Goal: Task Accomplishment & Management: Complete application form

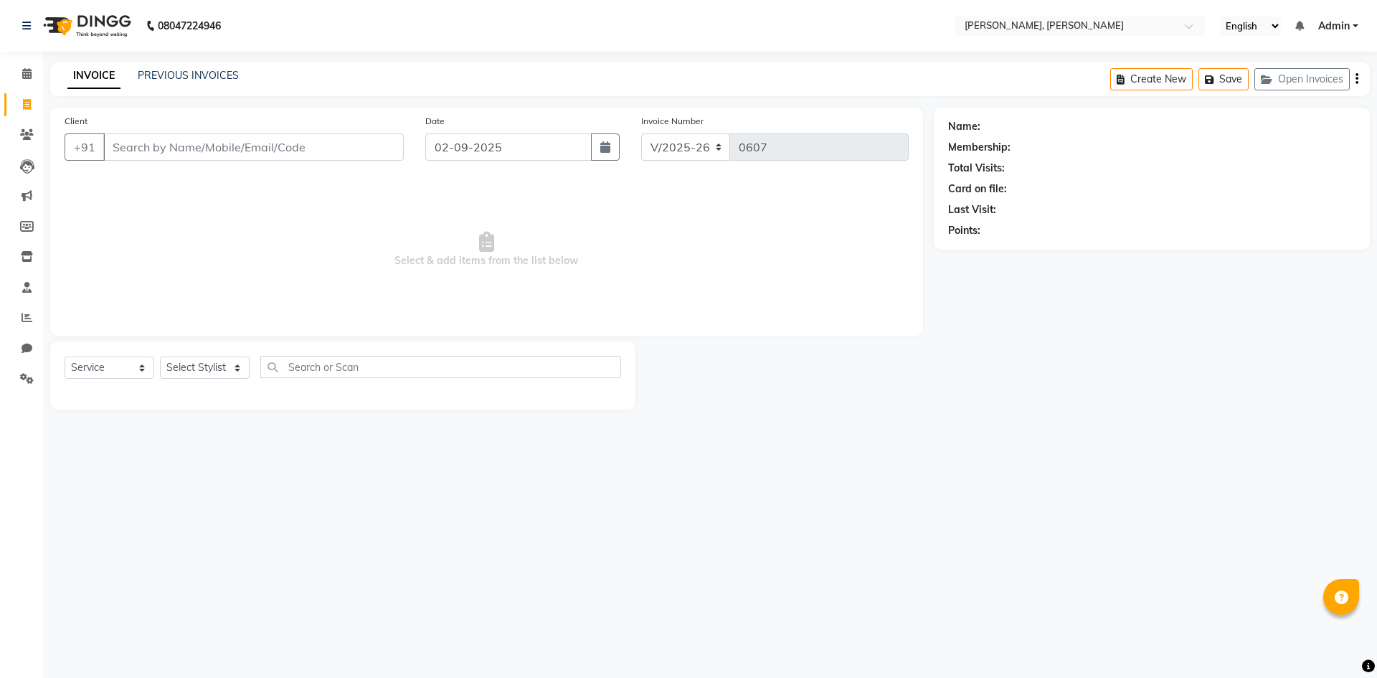
select select "5264"
select select "service"
click at [230, 369] on select "Select Stylist Alam NAil Along Aren Atoki [PERSON_NAME] [PERSON_NAME]" at bounding box center [205, 367] width 90 height 22
select select "62588"
click at [160, 356] on select "Select Stylist Alam NAil Along Aren Atoki [PERSON_NAME] [PERSON_NAME]" at bounding box center [205, 367] width 90 height 22
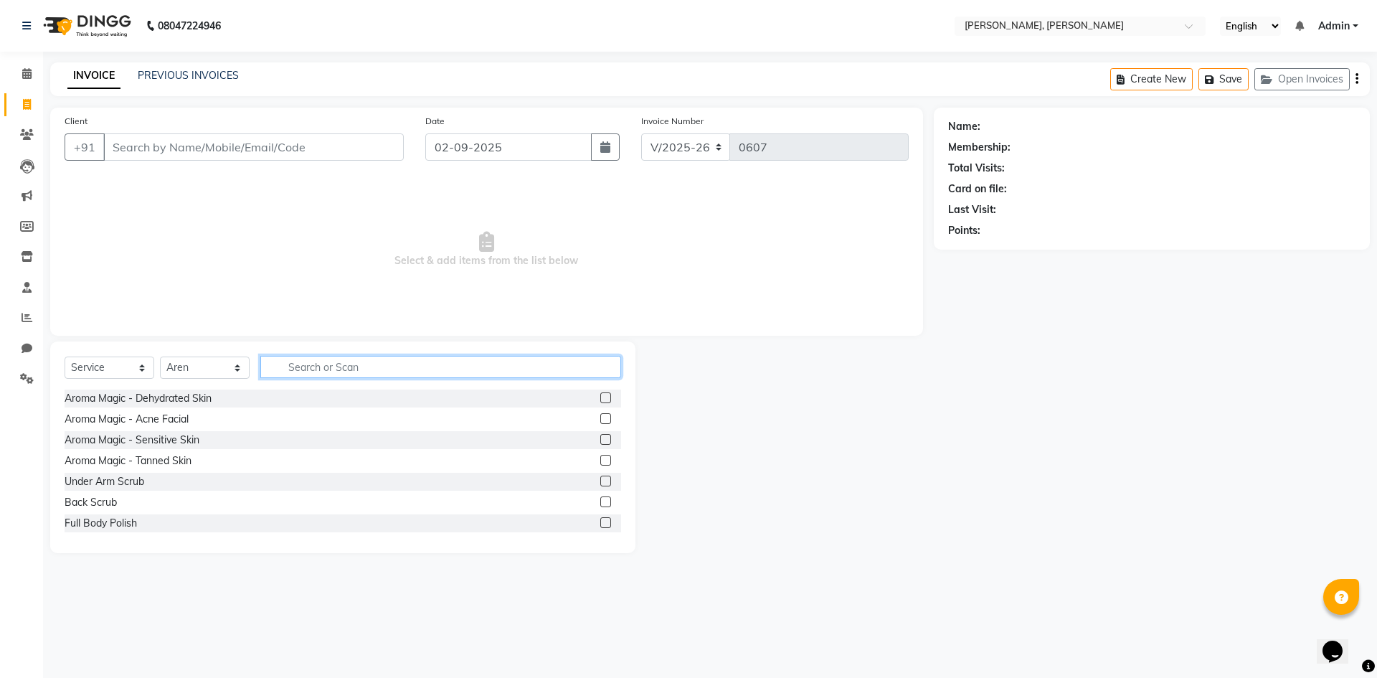
click at [354, 374] on input "text" at bounding box center [440, 367] width 361 height 22
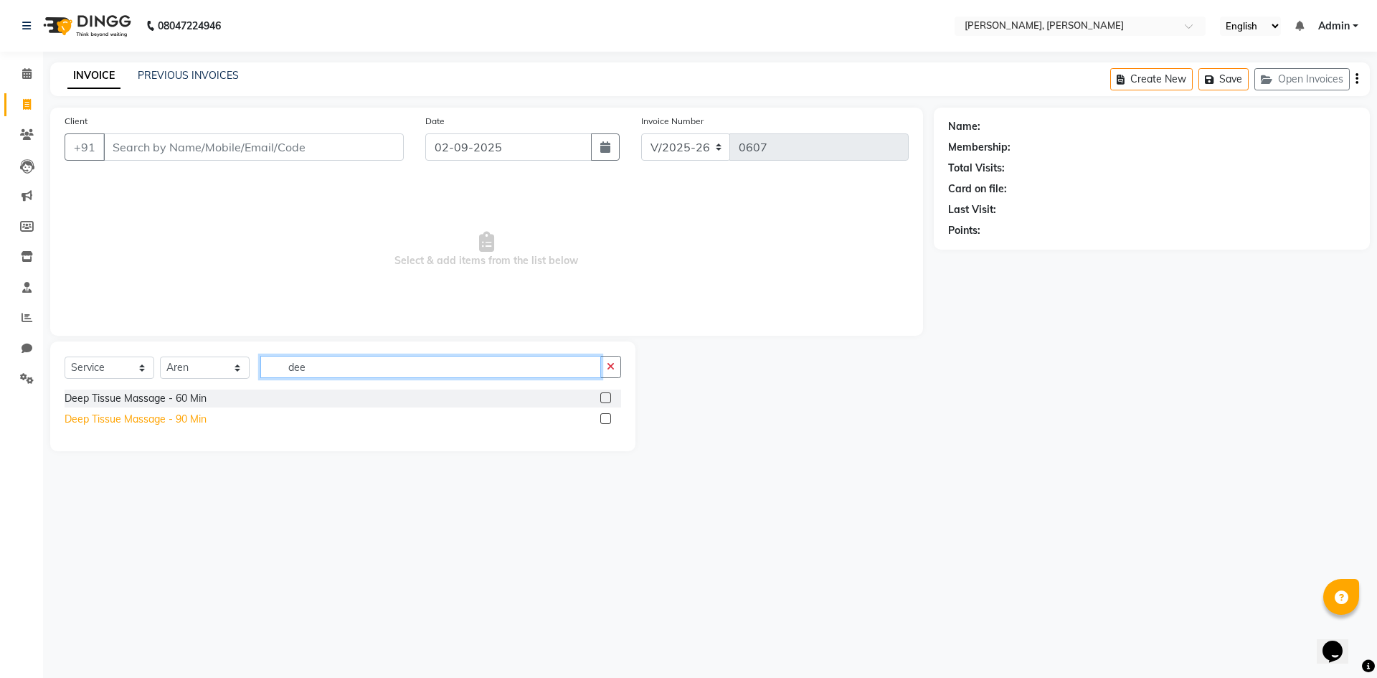
type input "dee"
click at [102, 419] on div "Deep Tissue Massage - 90 Min" at bounding box center [136, 419] width 142 height 15
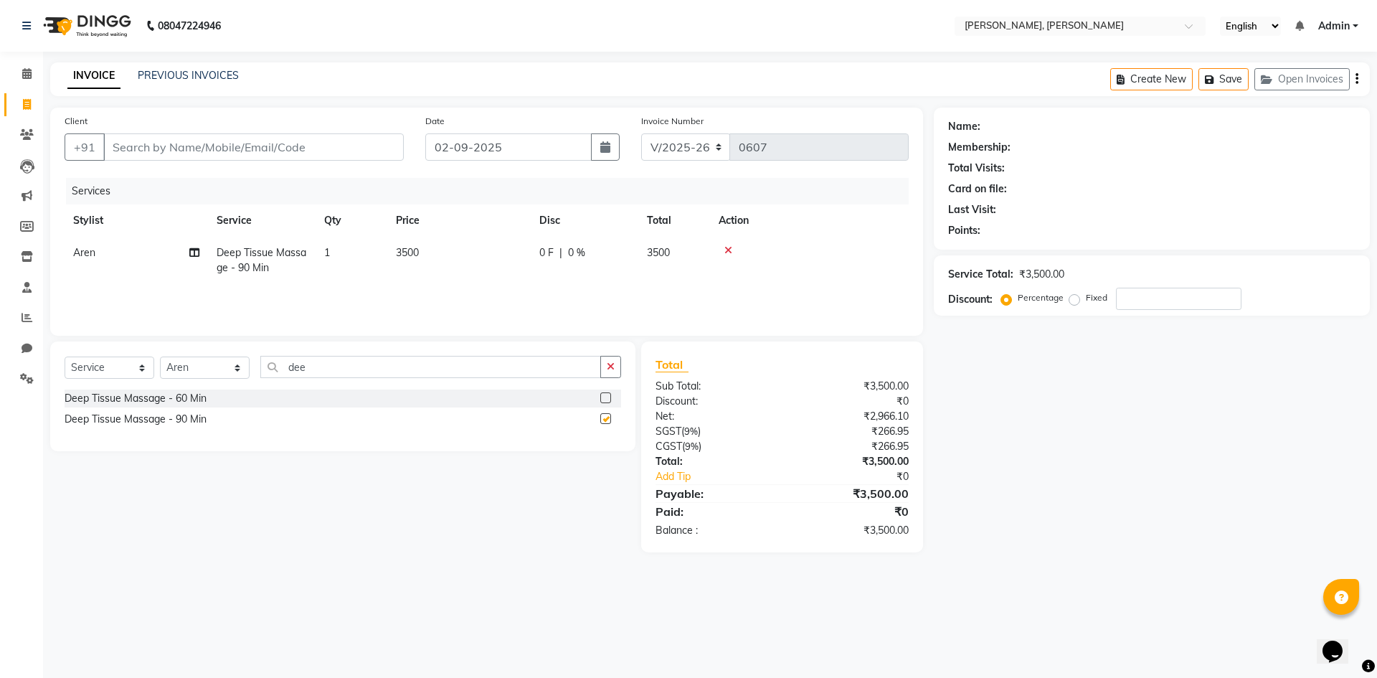
checkbox input "false"
click at [1210, 298] on input "number" at bounding box center [1179, 299] width 126 height 22
type input "25"
click at [358, 146] on input "Client" at bounding box center [253, 146] width 300 height 27
type input "8"
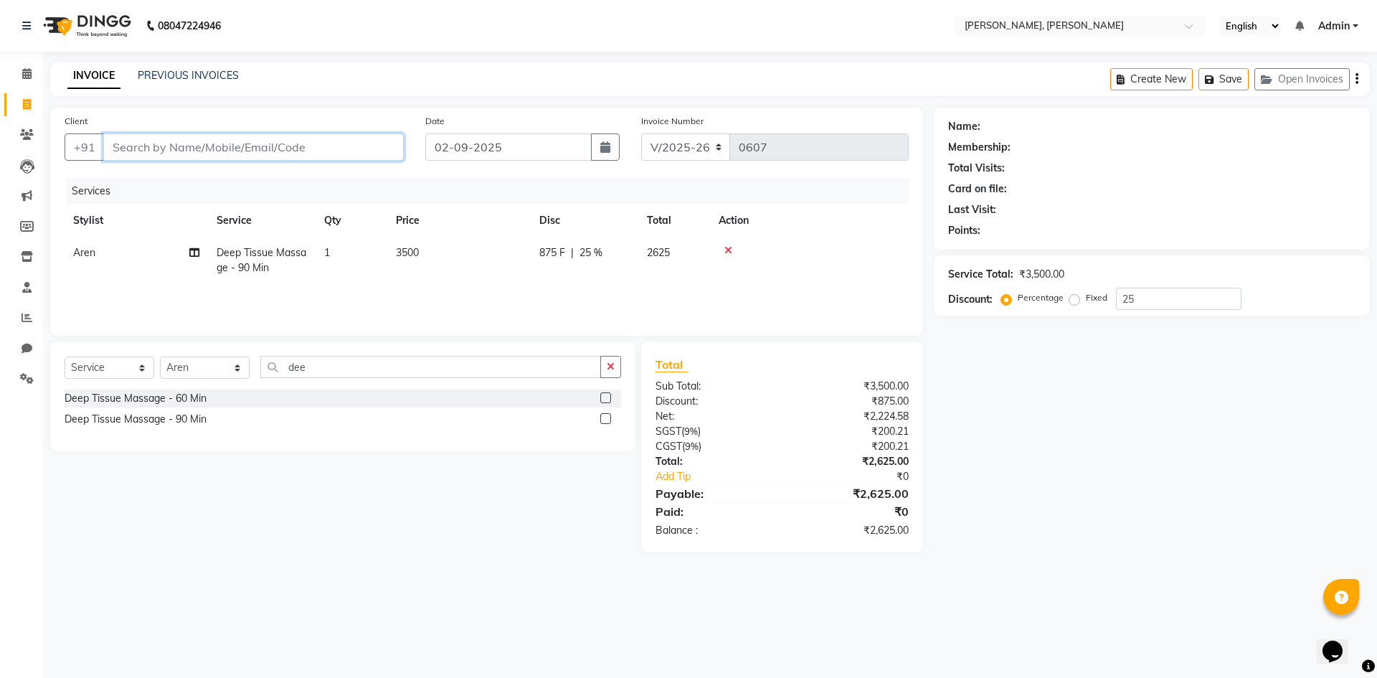
type input "0"
type input "8837227592"
click at [358, 146] on span "Add Client" at bounding box center [367, 147] width 57 height 14
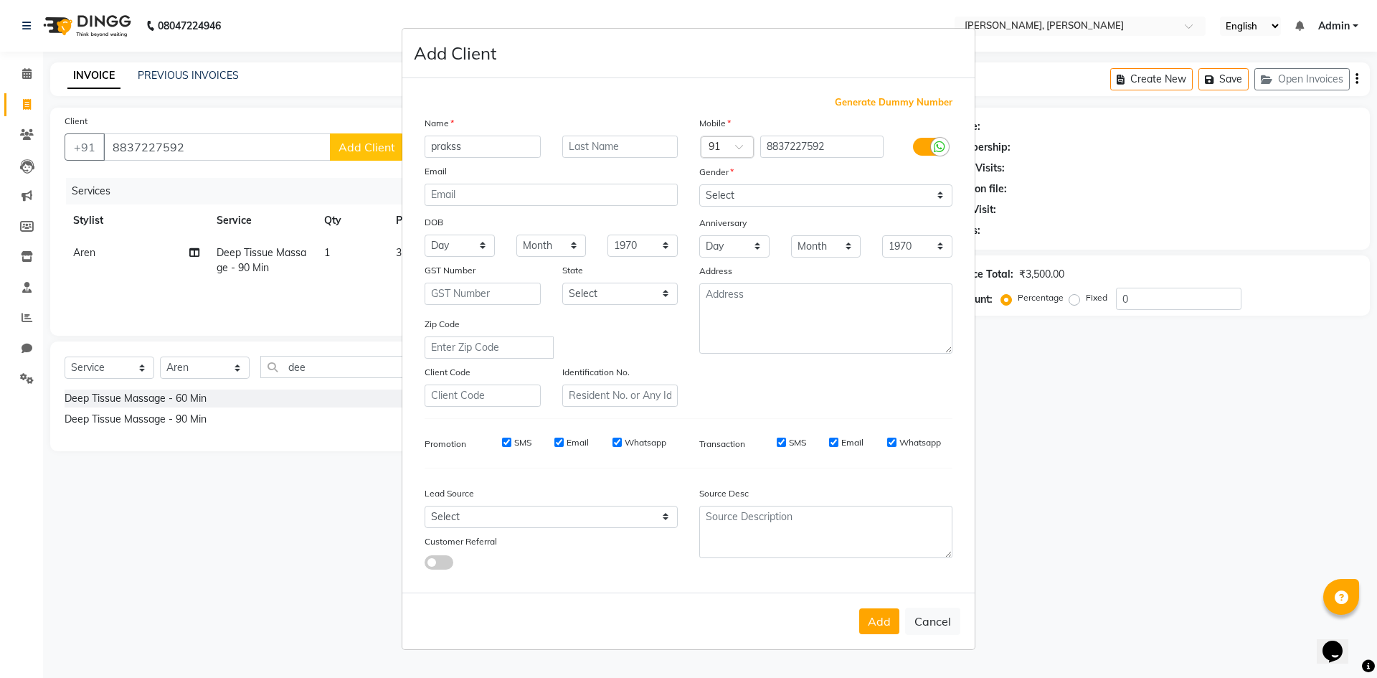
click at [437, 148] on input "prakss" at bounding box center [483, 147] width 116 height 22
type input "prakss"
click at [879, 630] on button "Add" at bounding box center [879, 621] width 40 height 26
click at [934, 196] on select "Select [DEMOGRAPHIC_DATA] [DEMOGRAPHIC_DATA] Other Prefer Not To Say" at bounding box center [825, 195] width 253 height 22
select select "[DEMOGRAPHIC_DATA]"
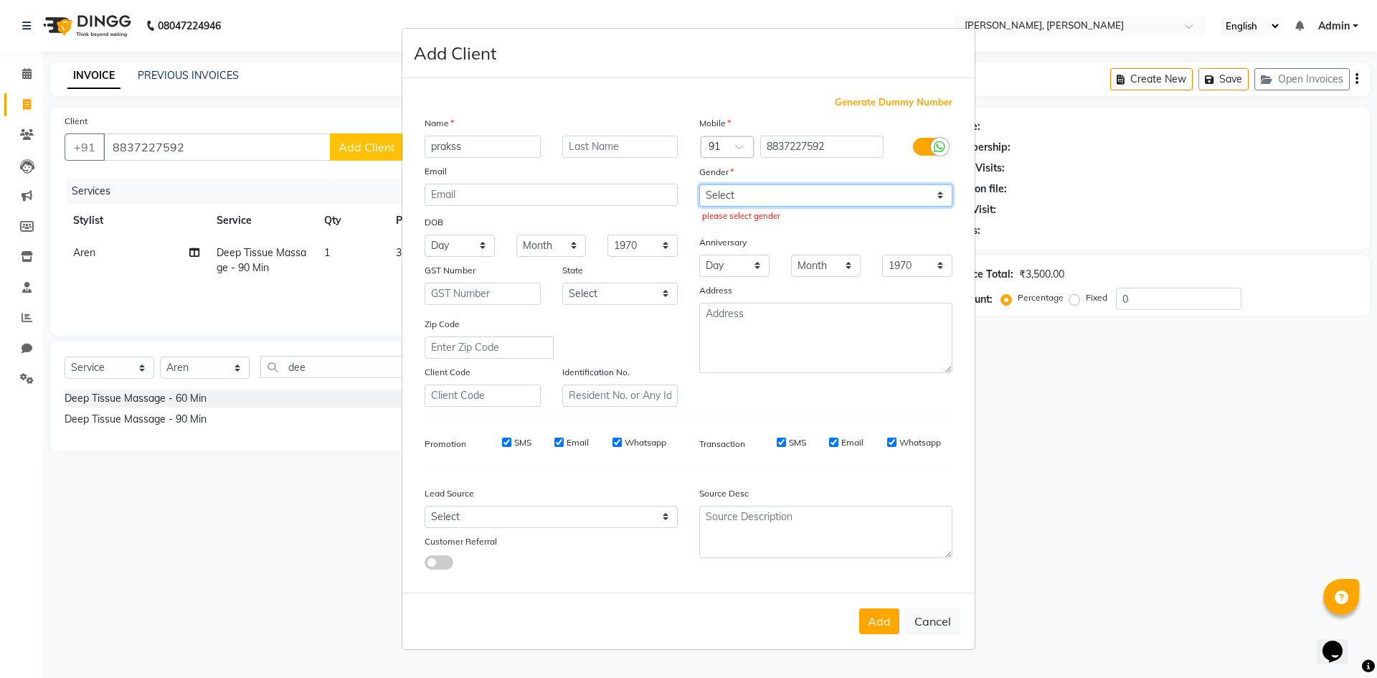
click at [699, 184] on select "Select [DEMOGRAPHIC_DATA] [DEMOGRAPHIC_DATA] Other Prefer Not To Say" at bounding box center [825, 195] width 253 height 22
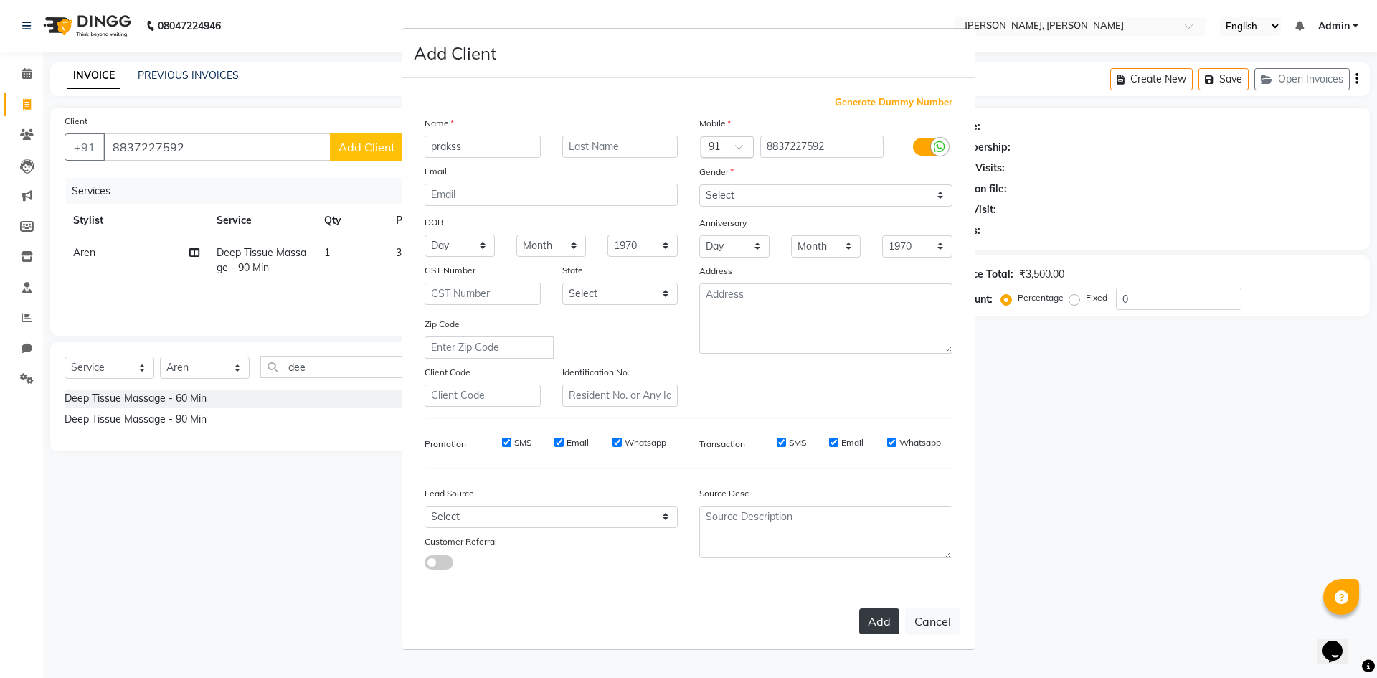
click at [867, 613] on button "Add" at bounding box center [879, 621] width 40 height 26
select select
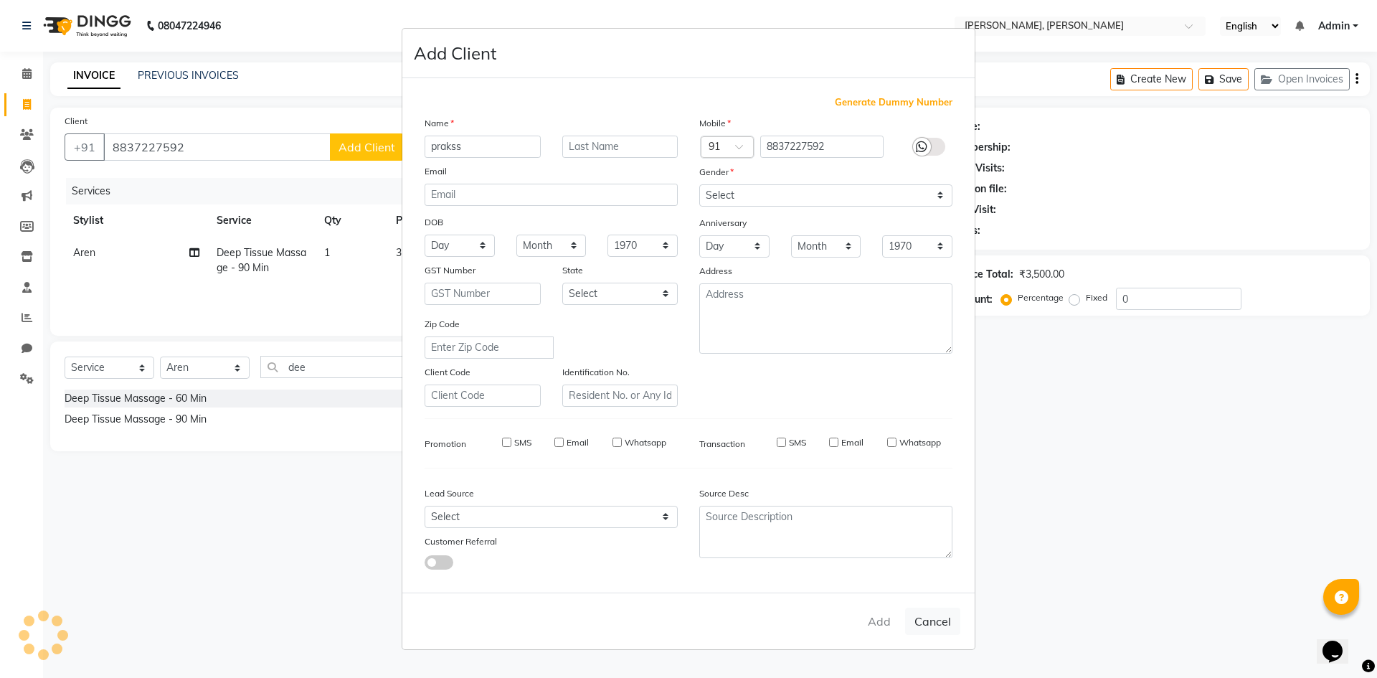
select select
checkbox input "false"
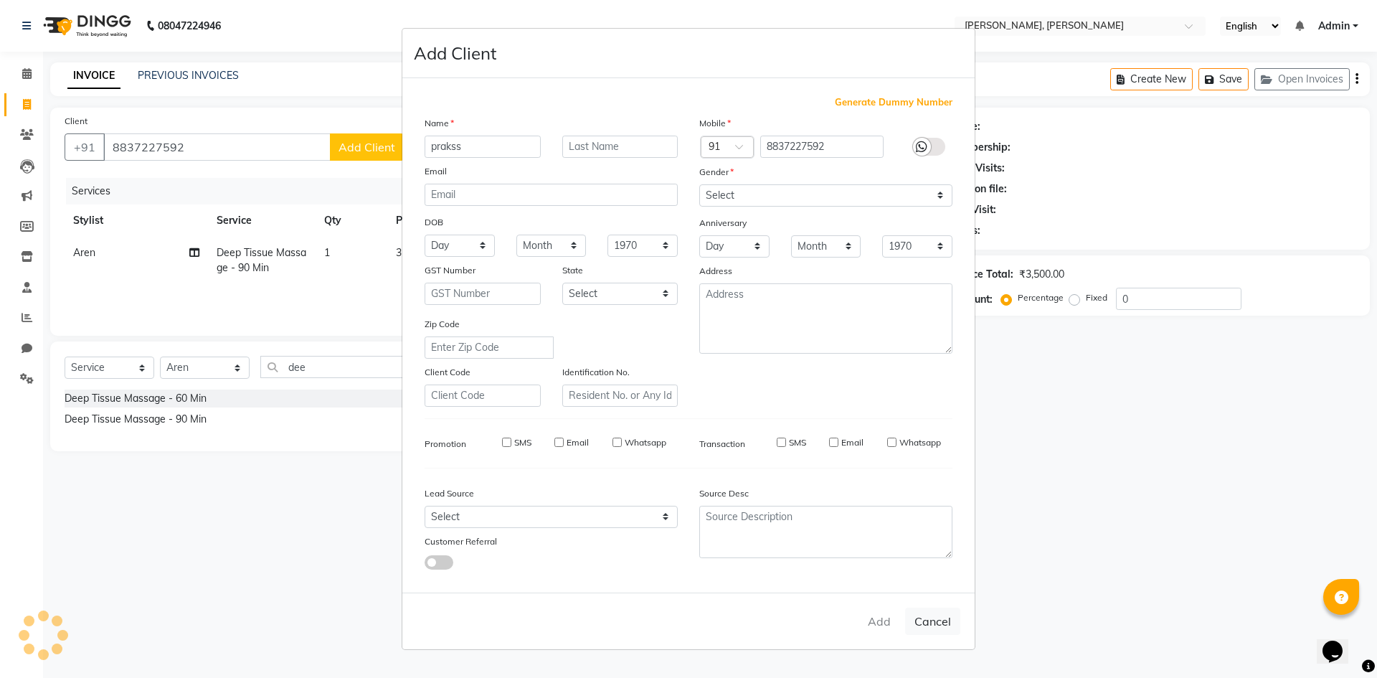
checkbox input "false"
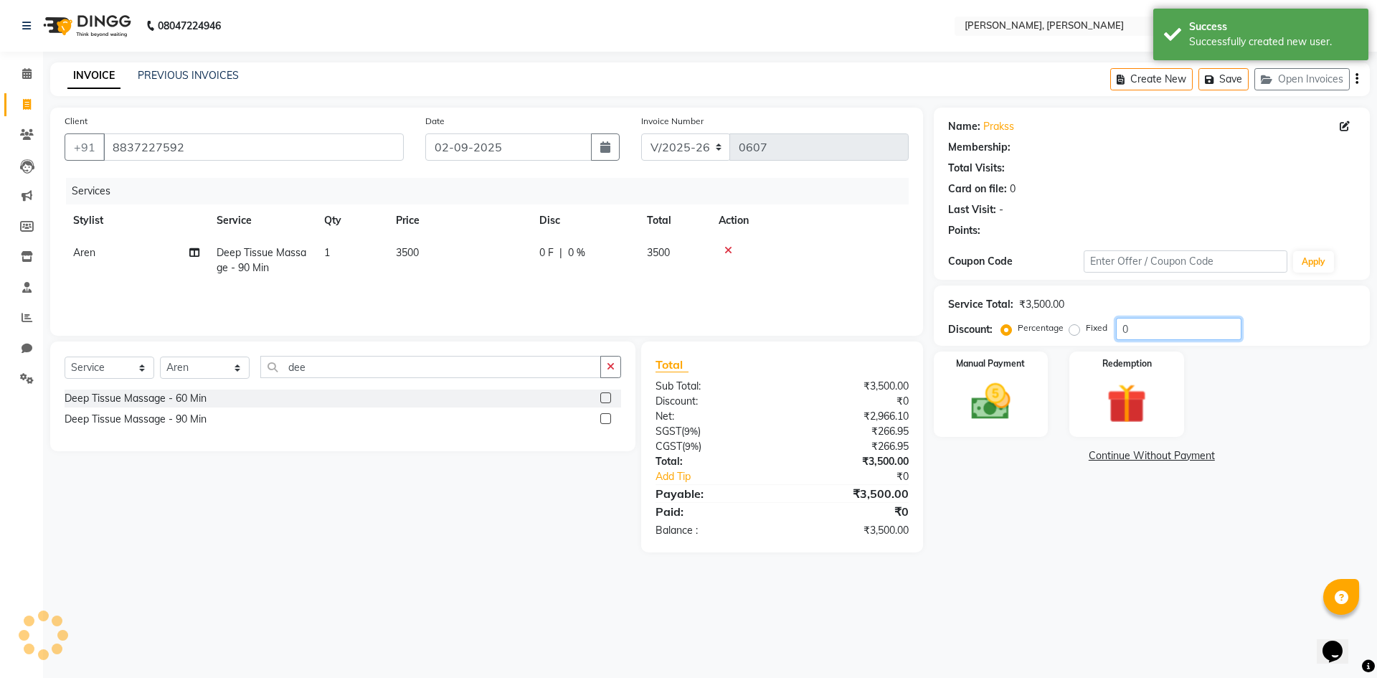
click at [1168, 334] on input "0" at bounding box center [1179, 329] width 126 height 22
type input "25"
click at [1001, 413] on img at bounding box center [990, 401] width 67 height 47
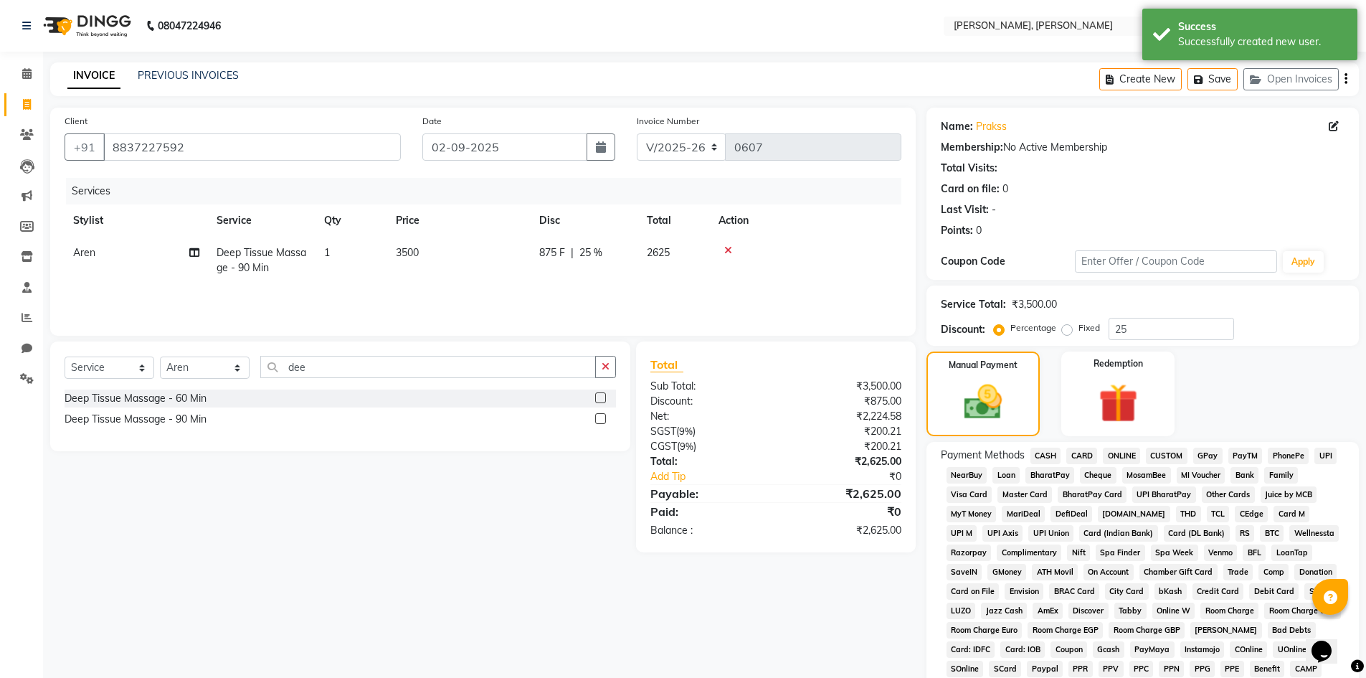
click at [1213, 456] on span "GPay" at bounding box center [1207, 456] width 29 height 16
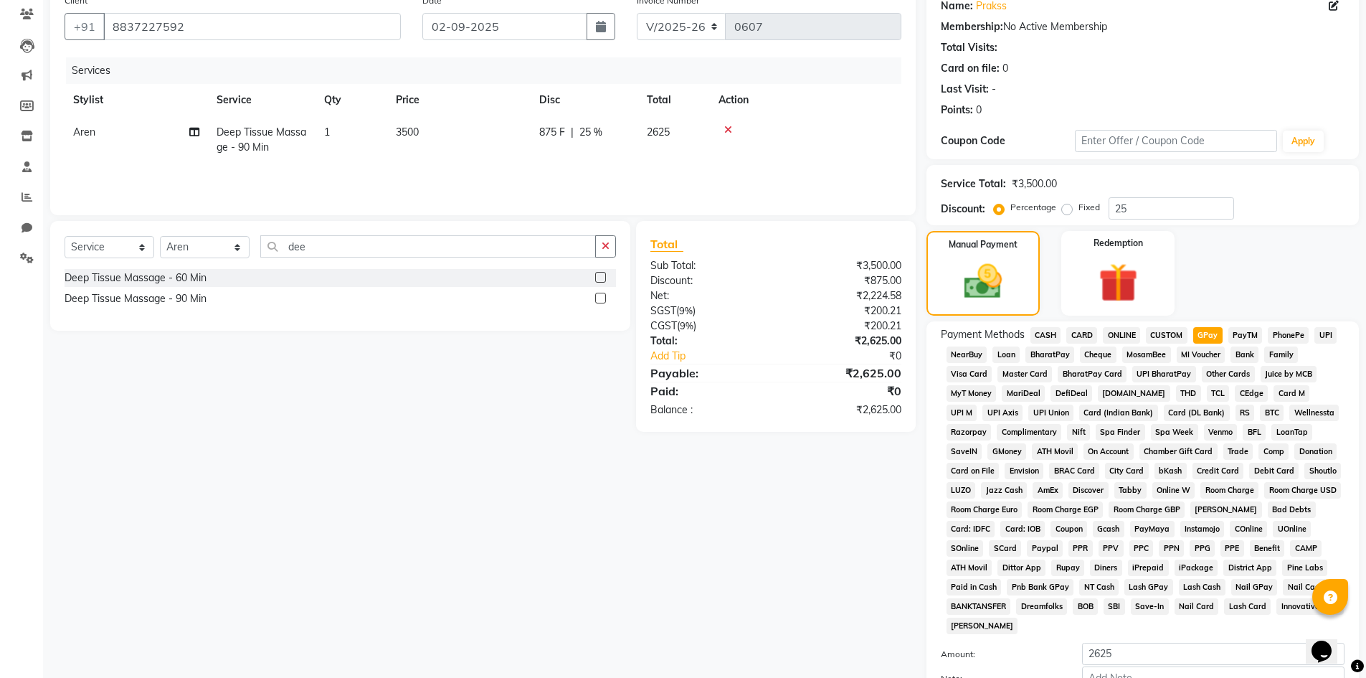
scroll to position [267, 0]
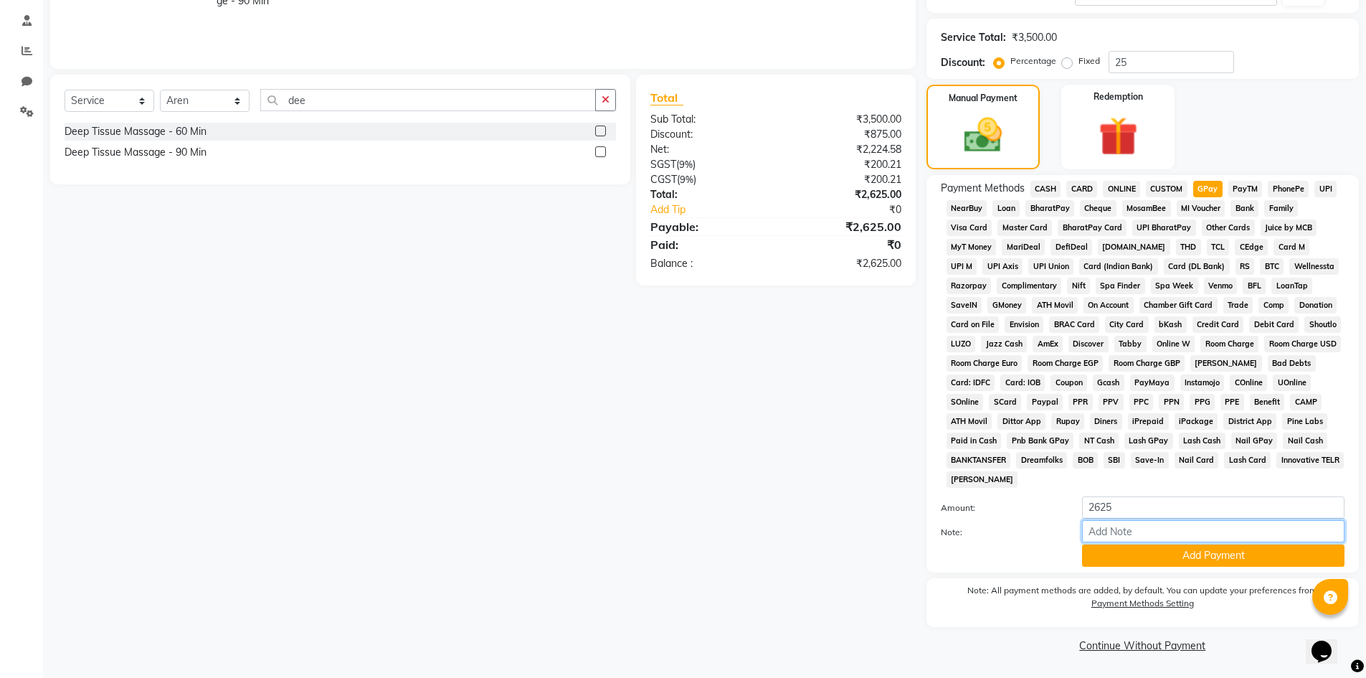
click at [1203, 537] on input "Note:" at bounding box center [1213, 531] width 262 height 22
type input "2625"
click at [1202, 552] on button "Add Payment" at bounding box center [1213, 555] width 262 height 22
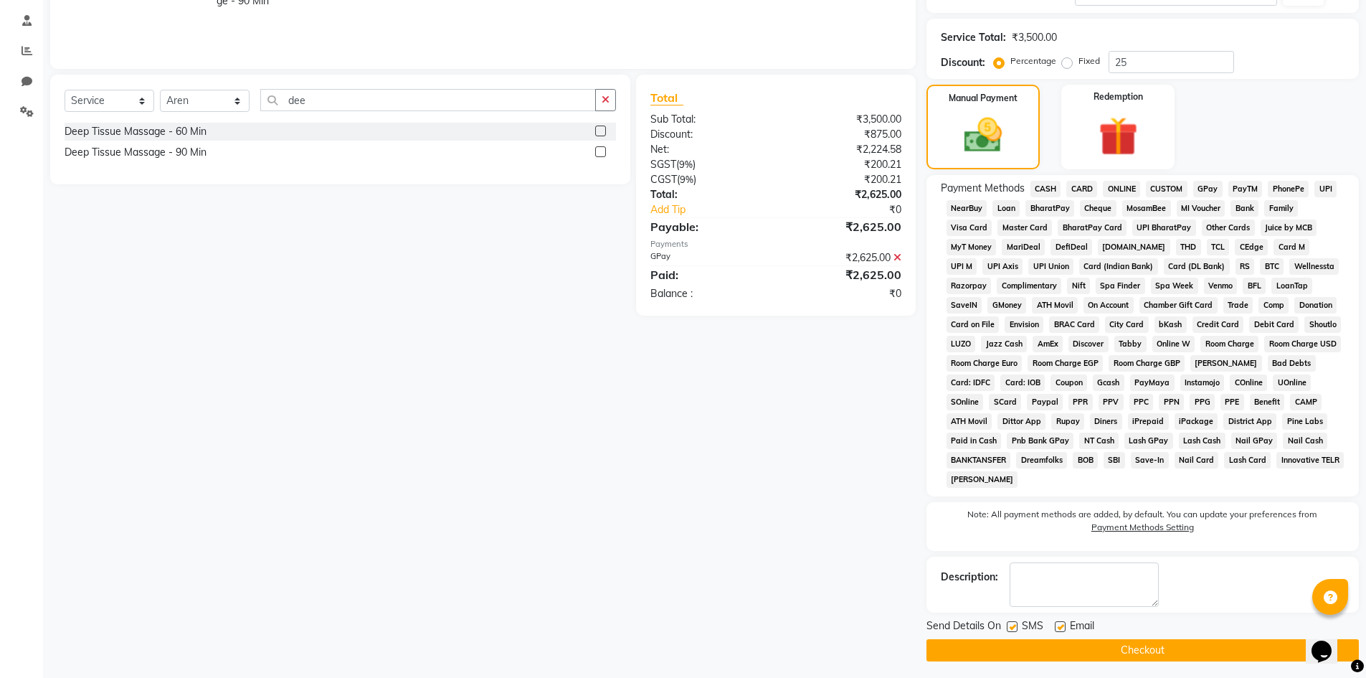
click at [1190, 648] on button "Checkout" at bounding box center [1143, 650] width 432 height 22
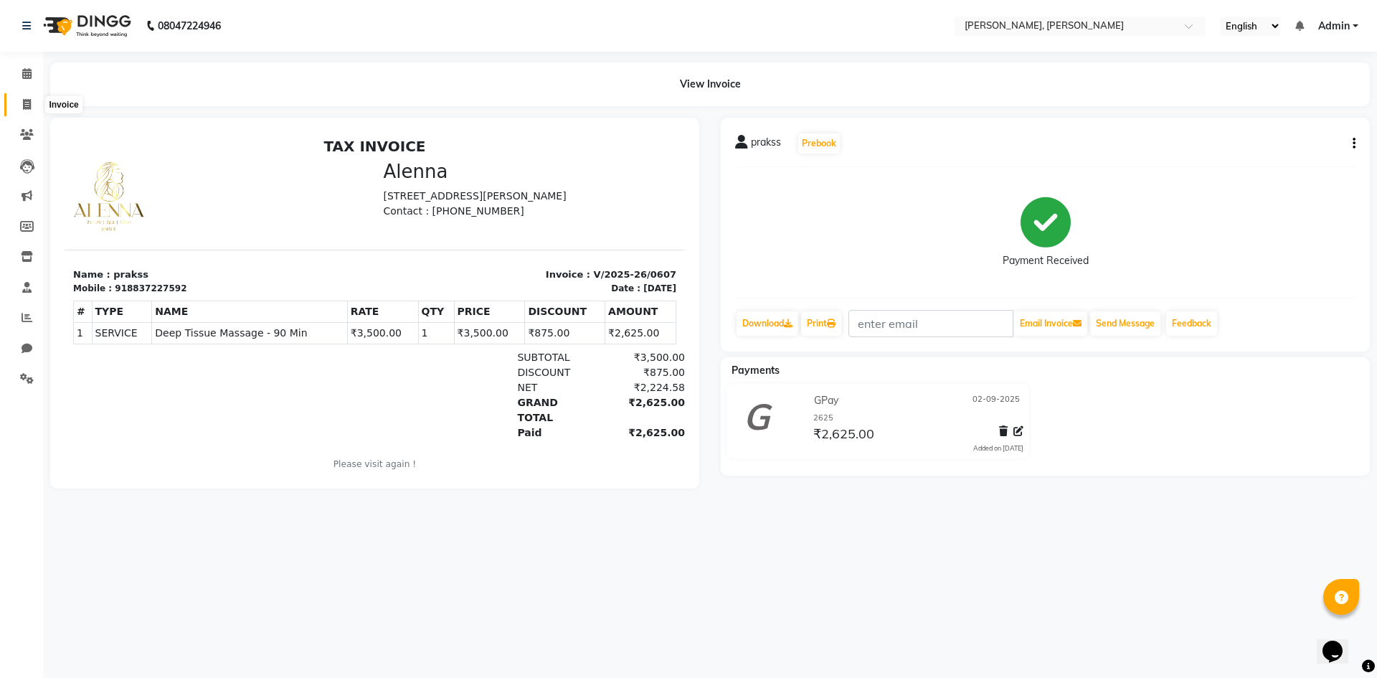
click at [24, 105] on icon at bounding box center [27, 104] width 8 height 11
select select "service"
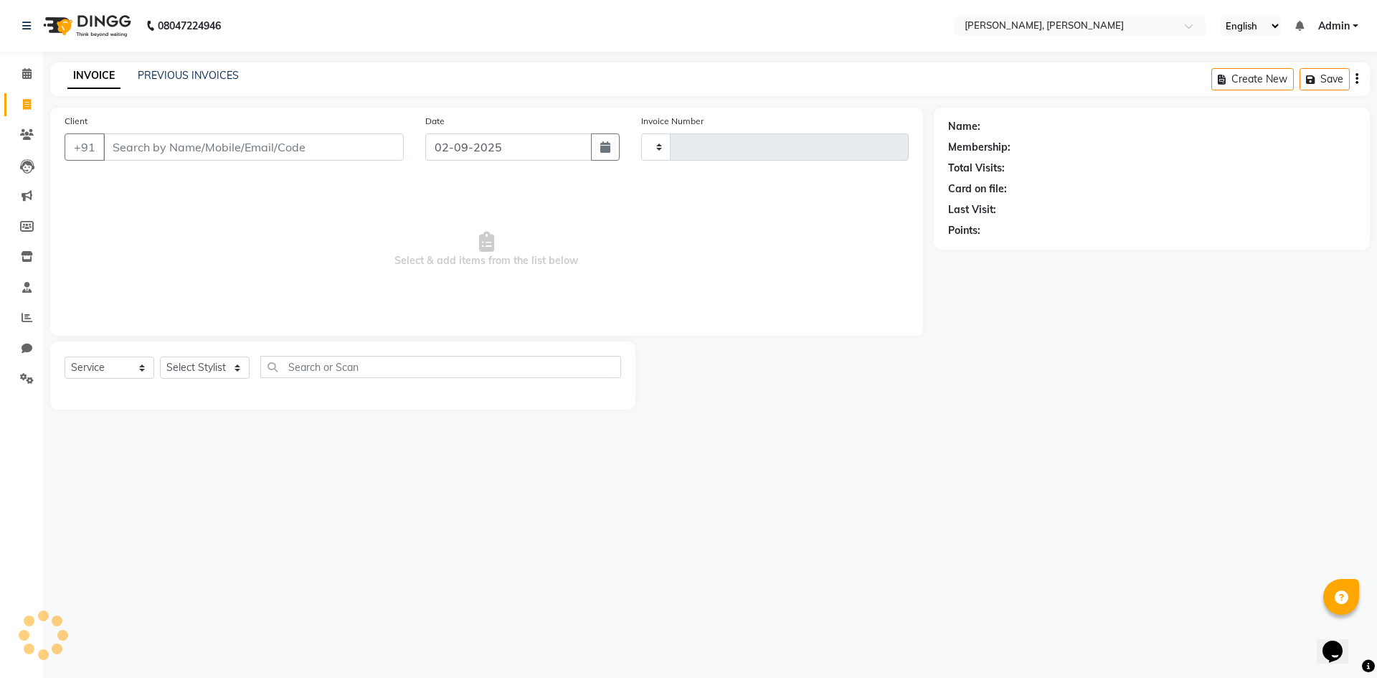
type input "0608"
select select "5264"
click at [247, 365] on select "Select Stylist Alam NAil Along Aren Atoki [PERSON_NAME] [PERSON_NAME]" at bounding box center [205, 367] width 90 height 22
select select "38628"
click at [160, 356] on select "Select Stylist Alam NAil Along Aren Atoki [PERSON_NAME] [PERSON_NAME]" at bounding box center [205, 367] width 90 height 22
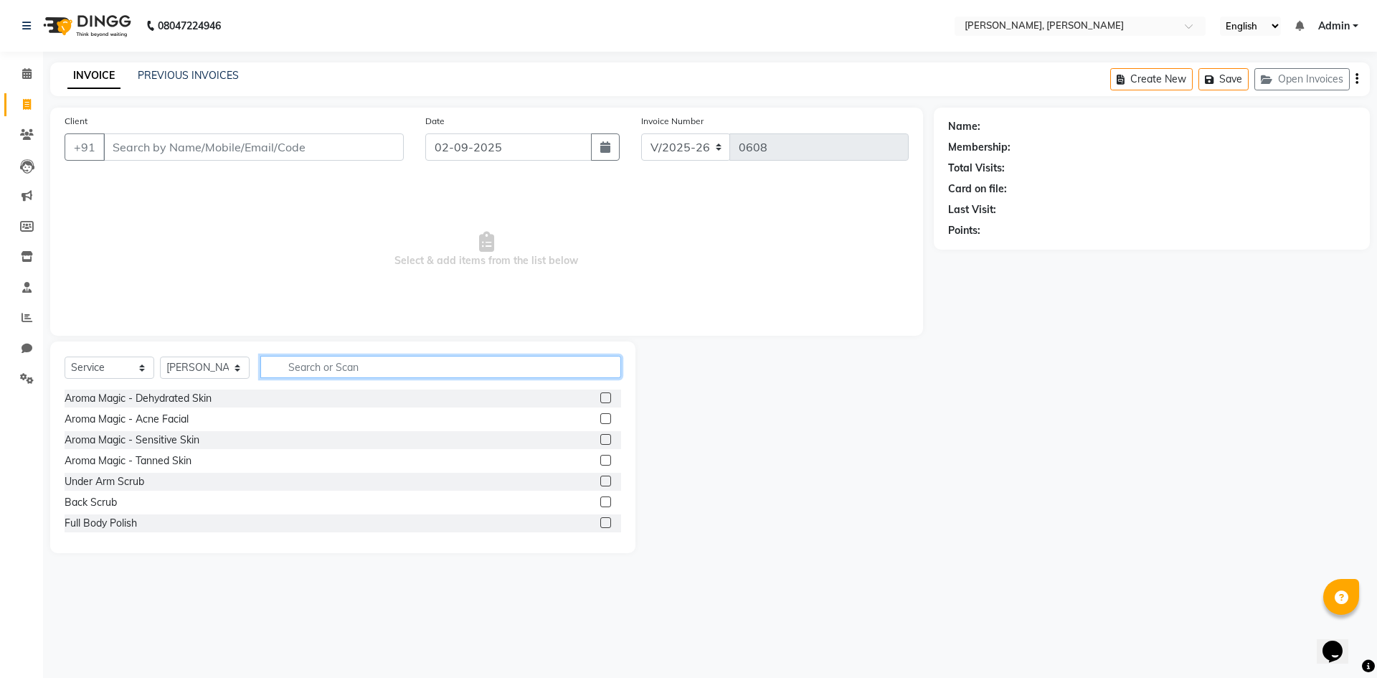
click at [286, 366] on input "text" at bounding box center [440, 367] width 361 height 22
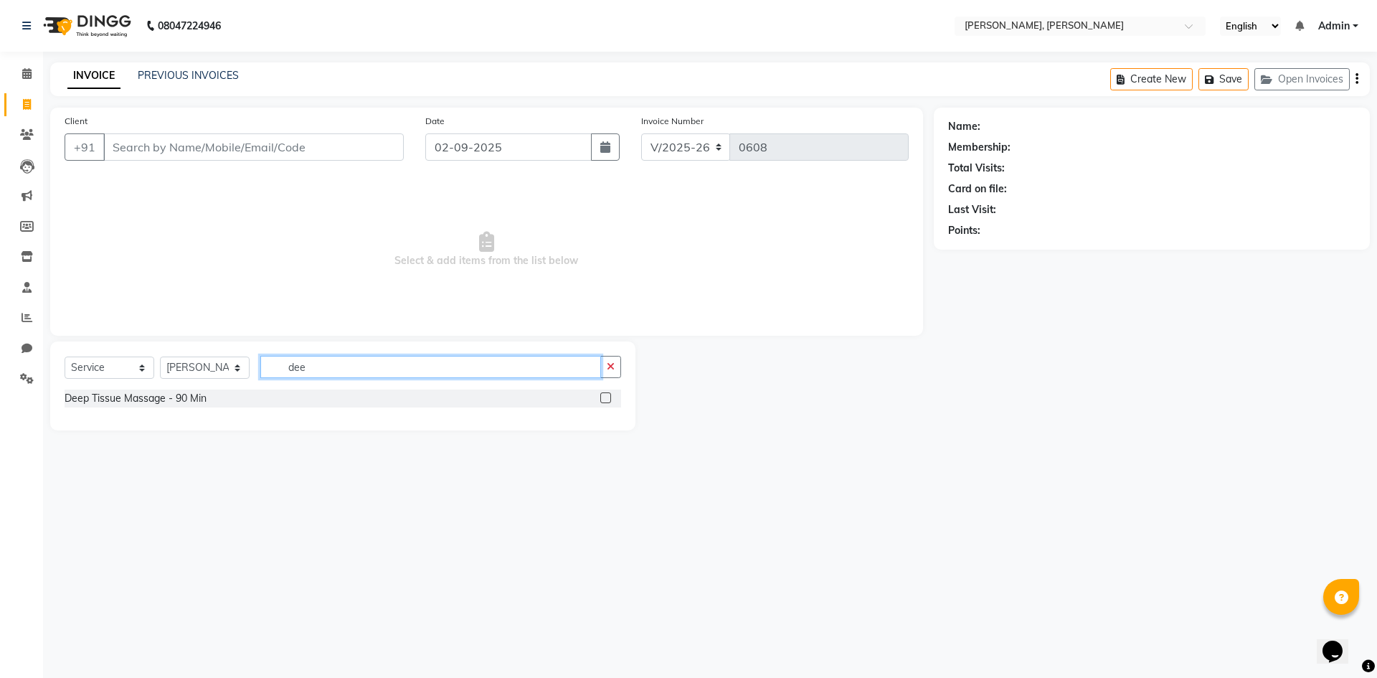
type input "dee"
click at [603, 397] on label at bounding box center [605, 397] width 11 height 11
click at [603, 397] on input "checkbox" at bounding box center [604, 398] width 9 height 9
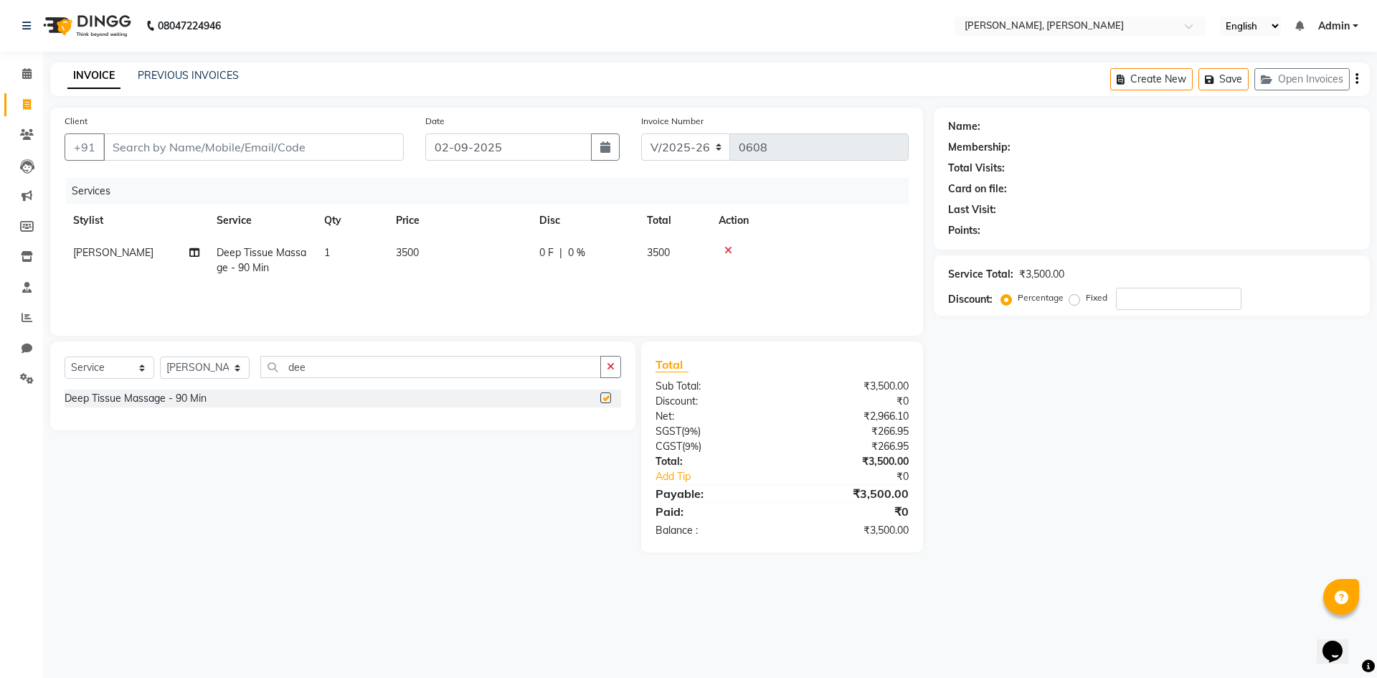
checkbox input "false"
click at [285, 143] on input "Client" at bounding box center [253, 146] width 300 height 27
type input "9"
type input "0"
type input "9862590389"
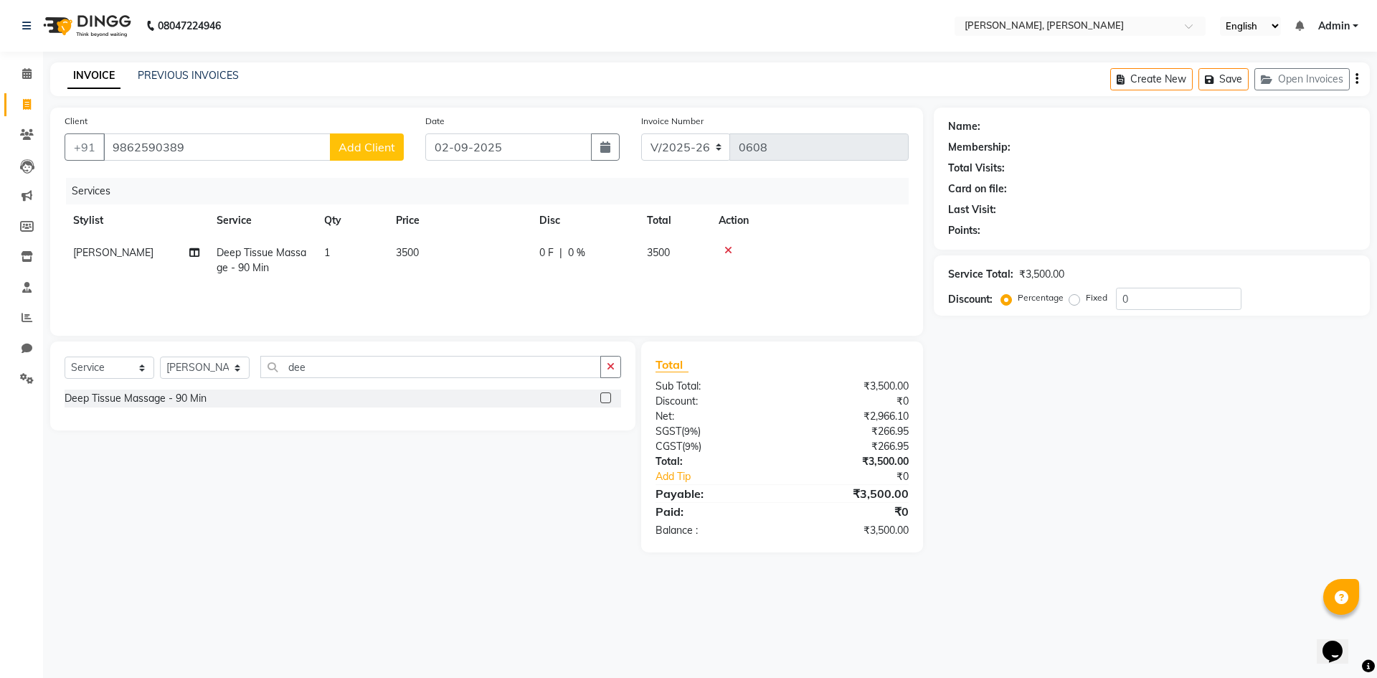
click at [364, 140] on span "Add Client" at bounding box center [367, 147] width 57 height 14
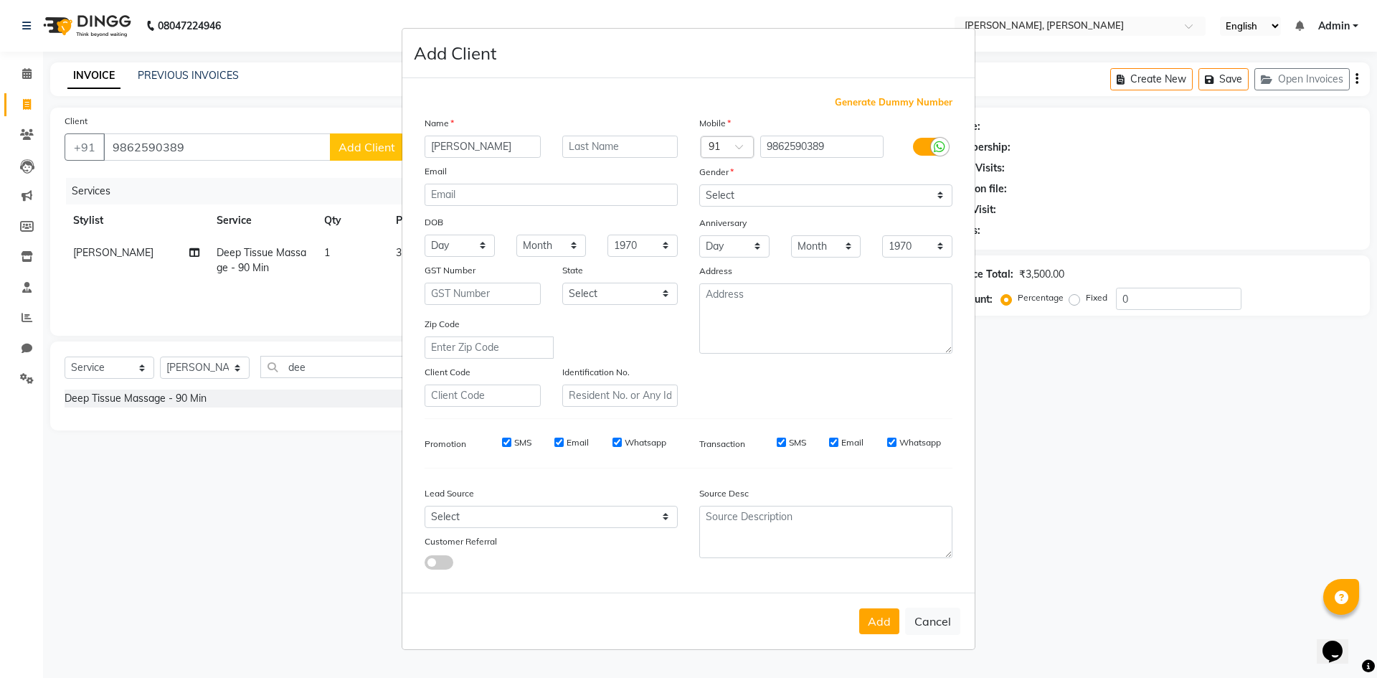
type input "[PERSON_NAME]"
click at [940, 192] on select "Select [DEMOGRAPHIC_DATA] [DEMOGRAPHIC_DATA] Other Prefer Not To Say" at bounding box center [825, 195] width 253 height 22
select select "[DEMOGRAPHIC_DATA]"
click at [699, 184] on select "Select [DEMOGRAPHIC_DATA] [DEMOGRAPHIC_DATA] Other Prefer Not To Say" at bounding box center [825, 195] width 253 height 22
click at [873, 618] on button "Add" at bounding box center [879, 621] width 40 height 26
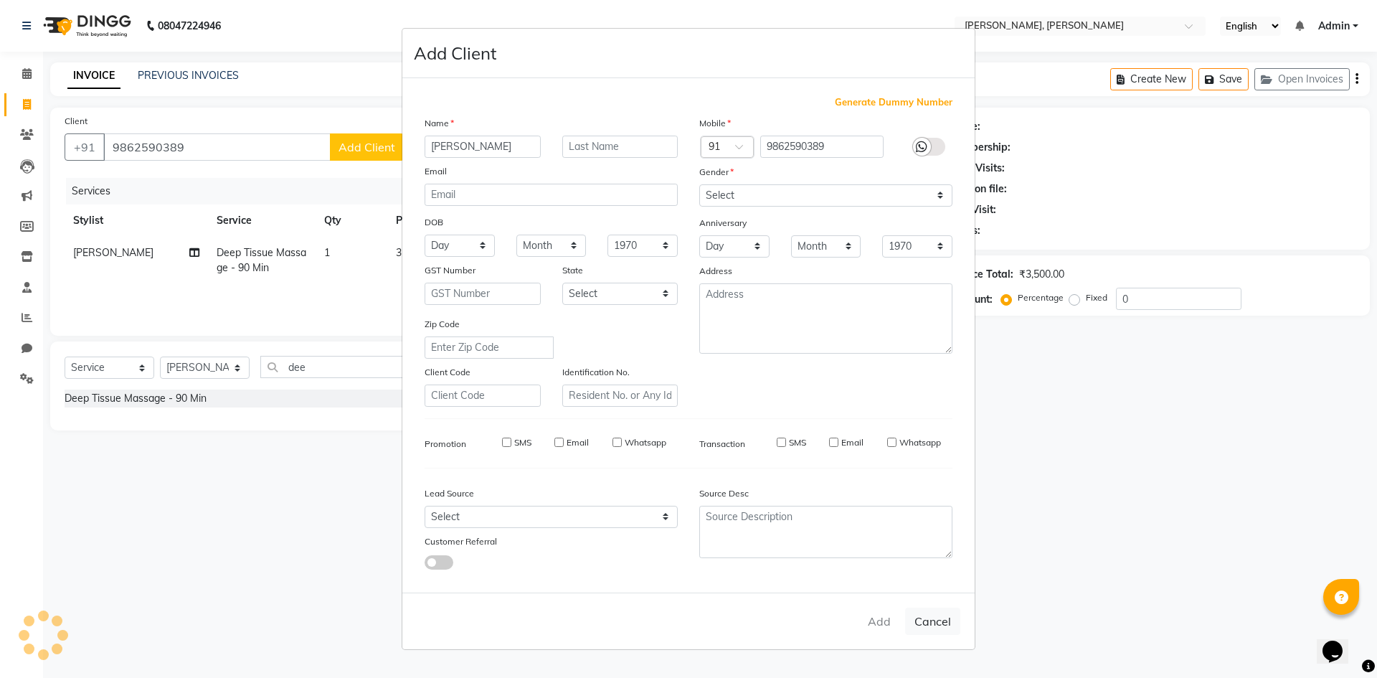
select select
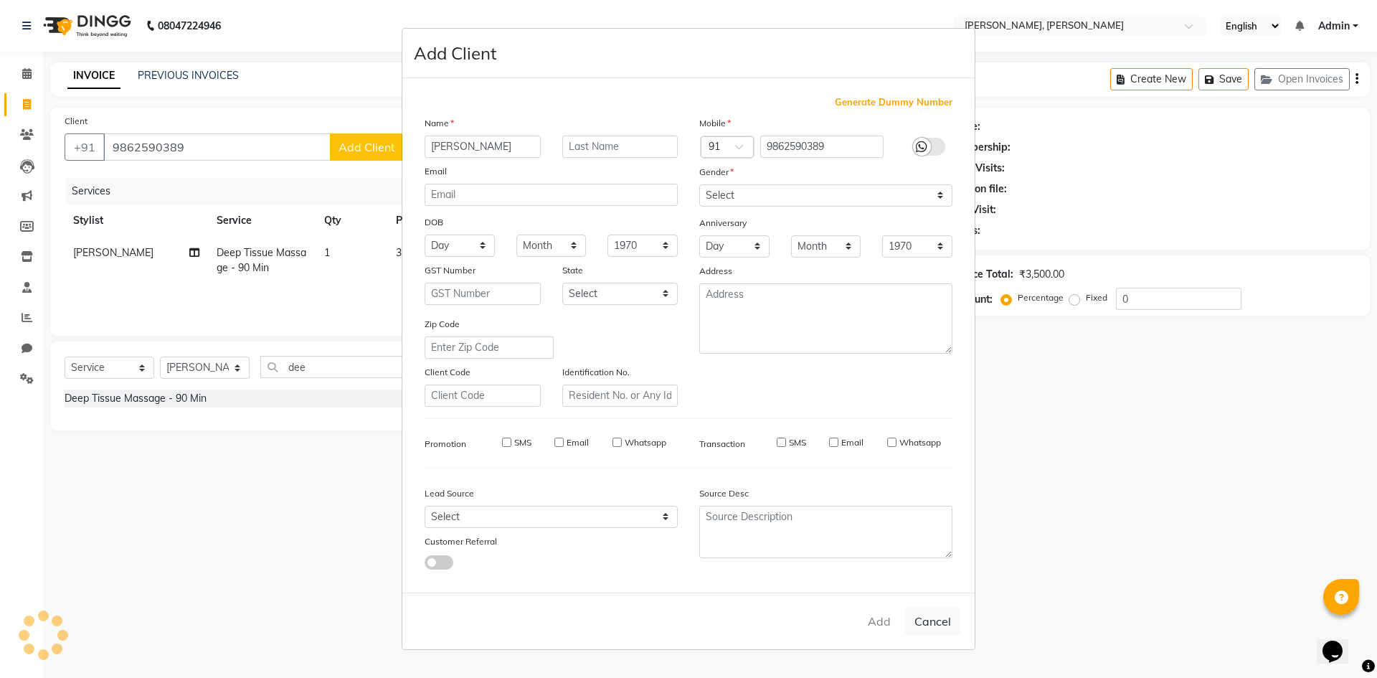
select select
checkbox input "false"
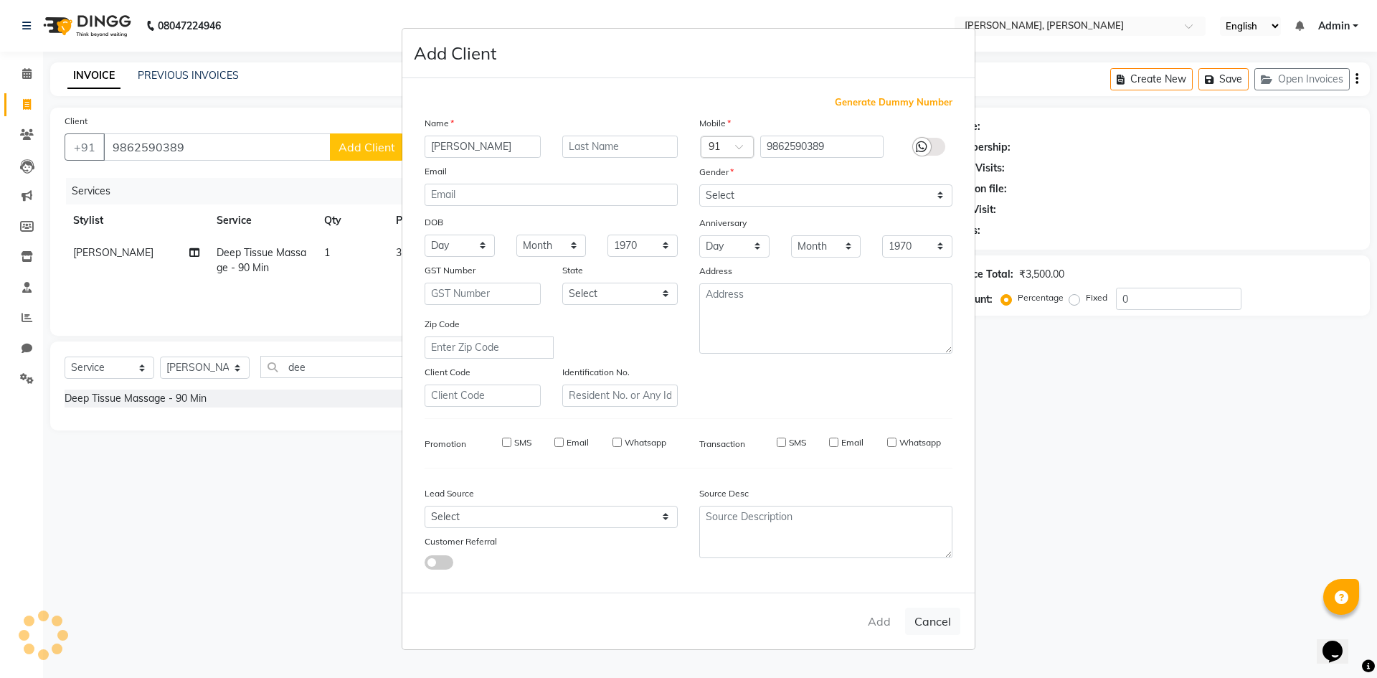
checkbox input "false"
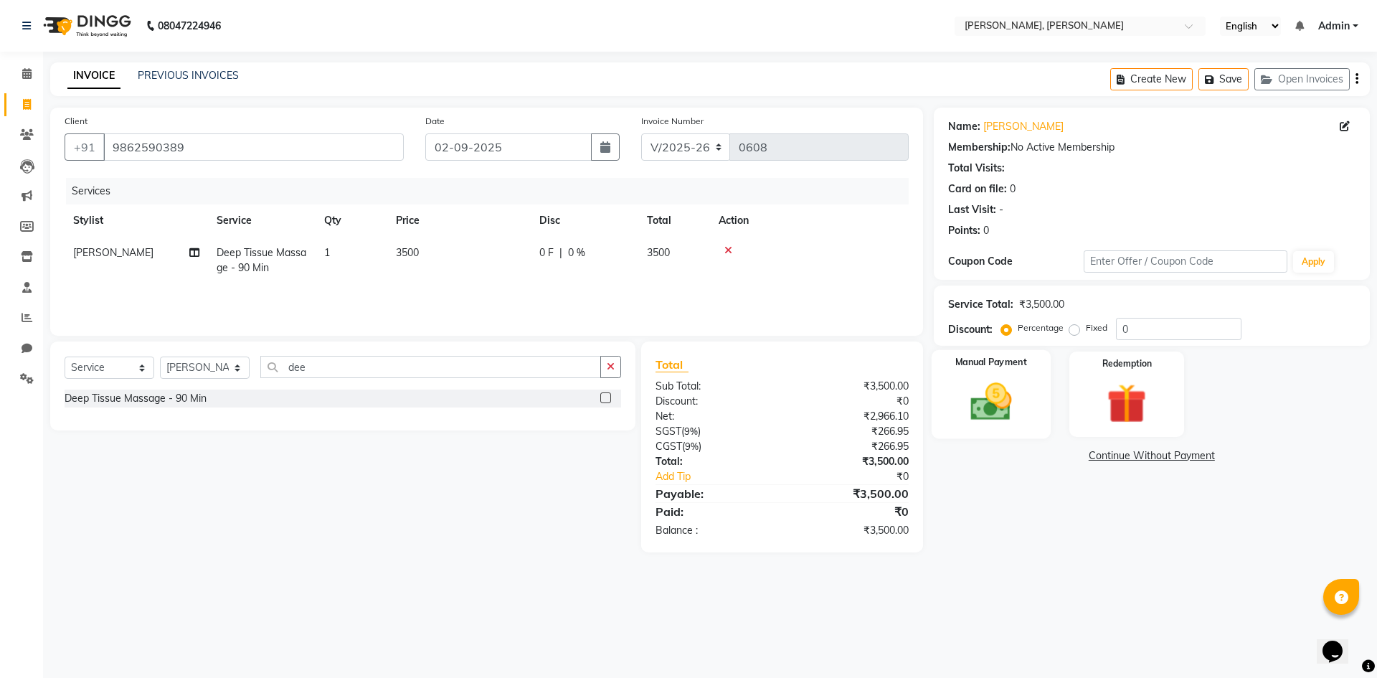
click at [997, 410] on img at bounding box center [990, 401] width 67 height 47
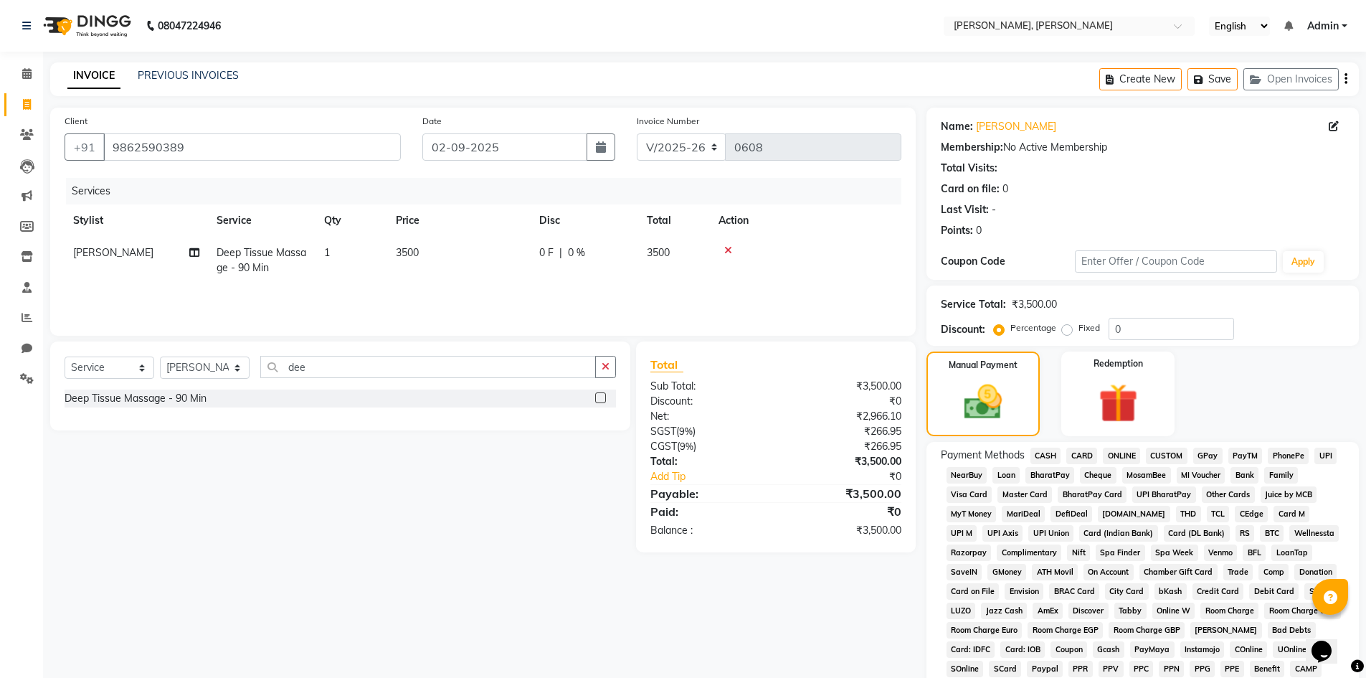
click at [1126, 457] on span "ONLINE" at bounding box center [1121, 456] width 37 height 16
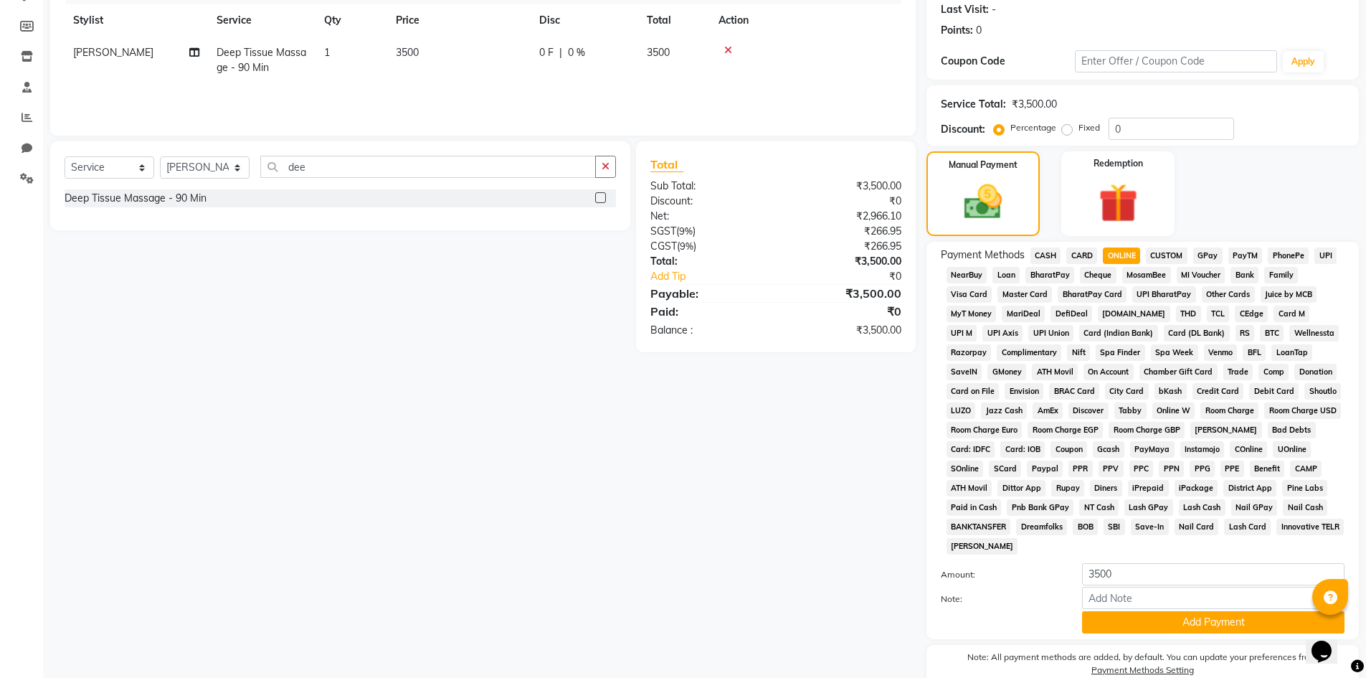
scroll to position [267, 0]
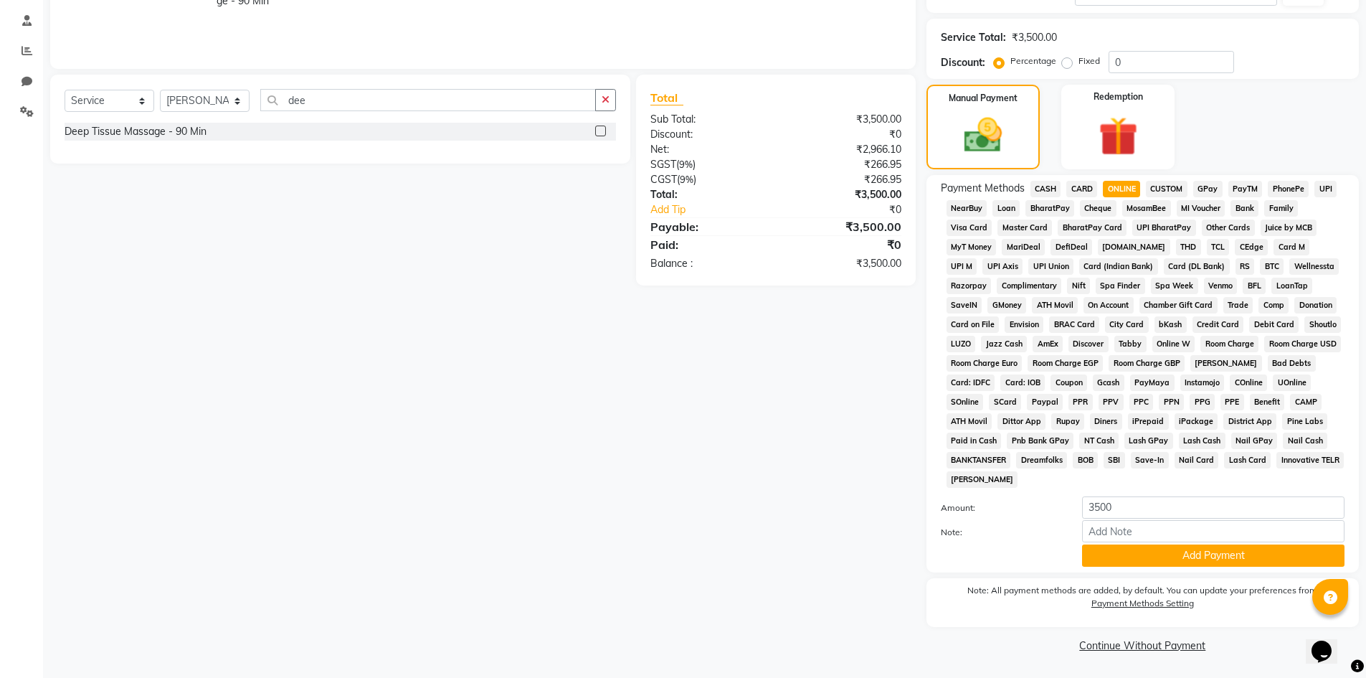
click at [1205, 186] on span "GPay" at bounding box center [1207, 189] width 29 height 16
click at [1188, 559] on button "Add Payment" at bounding box center [1213, 555] width 262 height 22
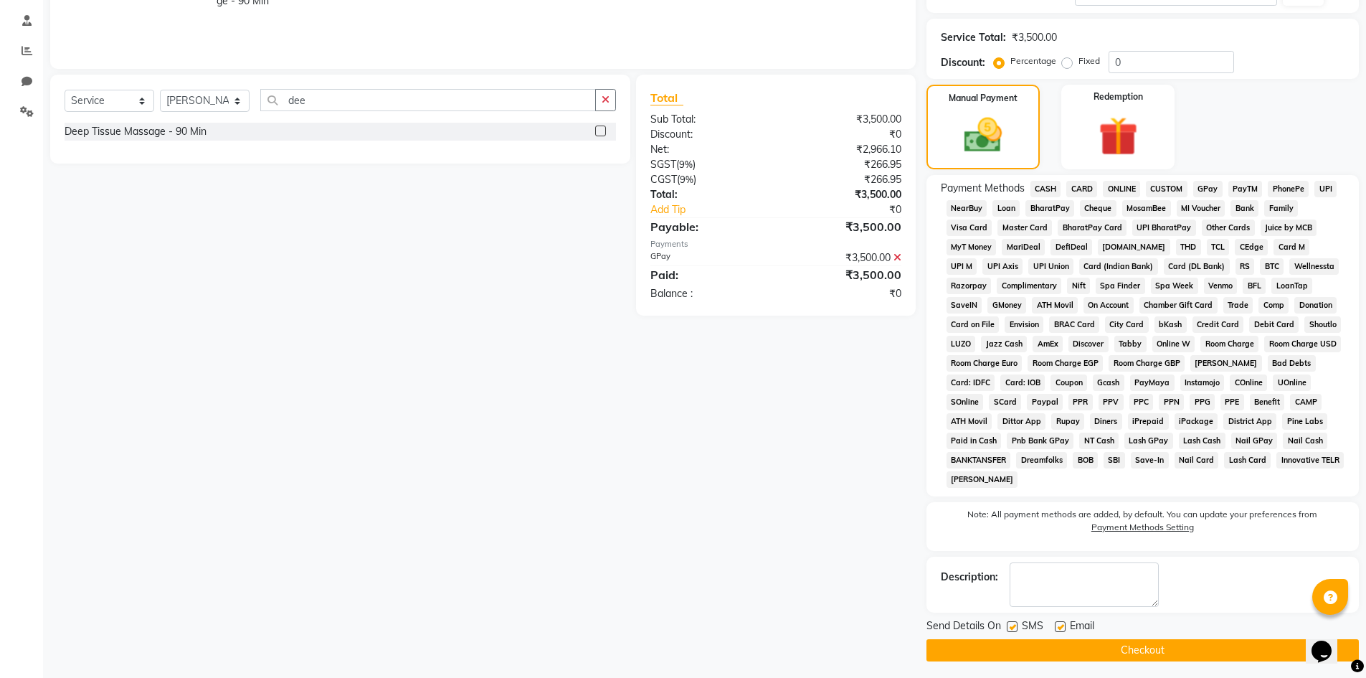
click at [1144, 647] on button "Checkout" at bounding box center [1143, 650] width 432 height 22
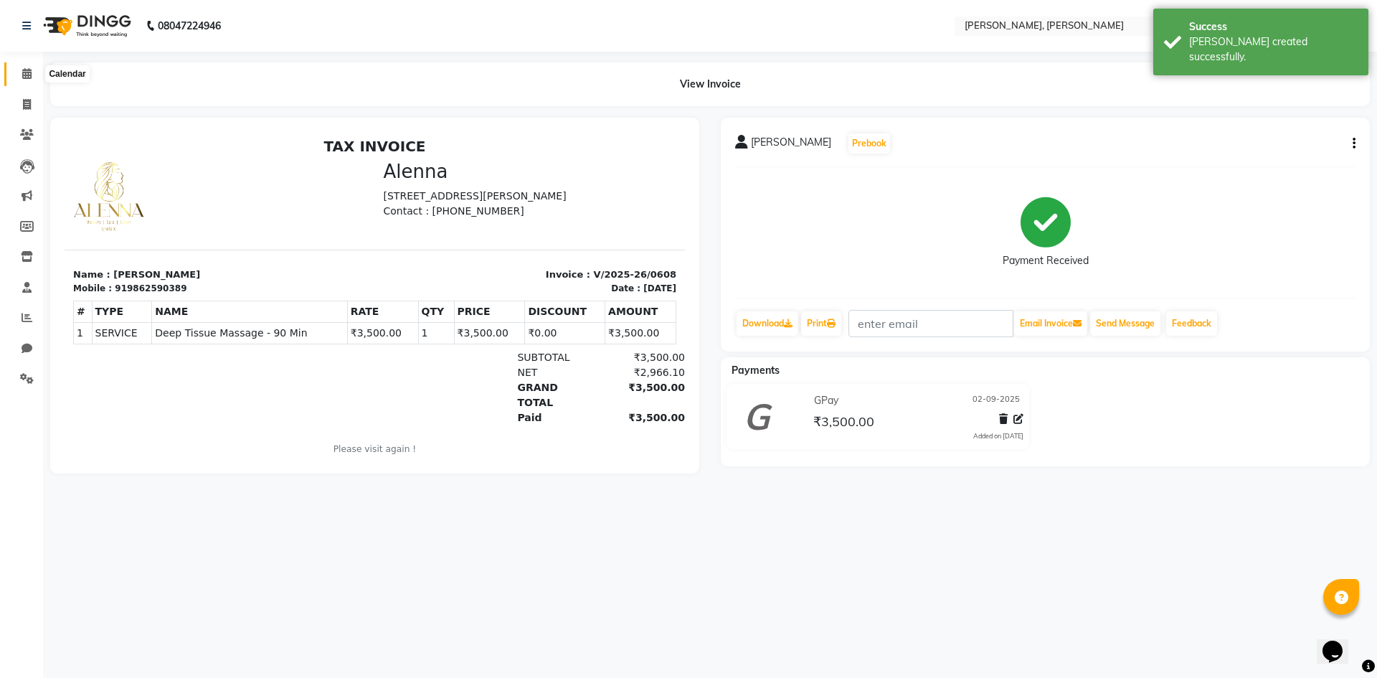
drag, startPoint x: 34, startPoint y: 80, endPoint x: 42, endPoint y: 103, distance: 24.5
click at [34, 81] on span at bounding box center [26, 74] width 25 height 16
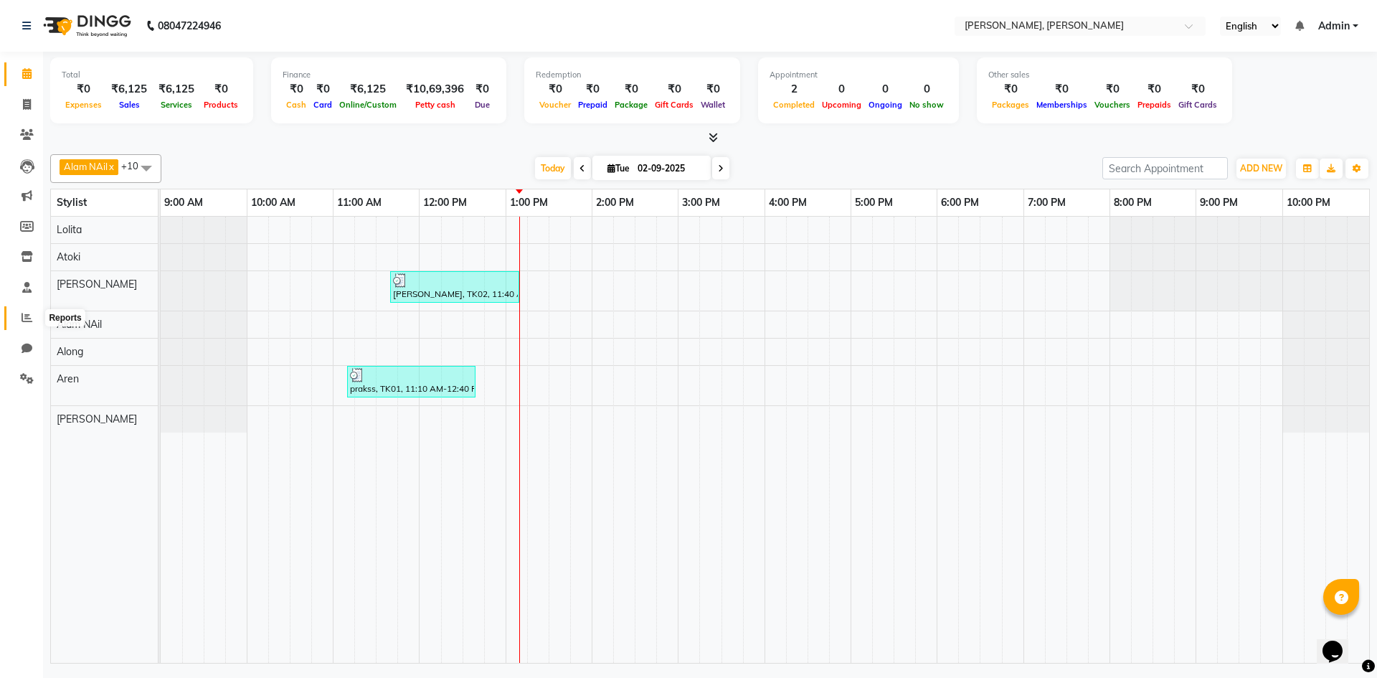
click at [38, 318] on span at bounding box center [26, 318] width 25 height 16
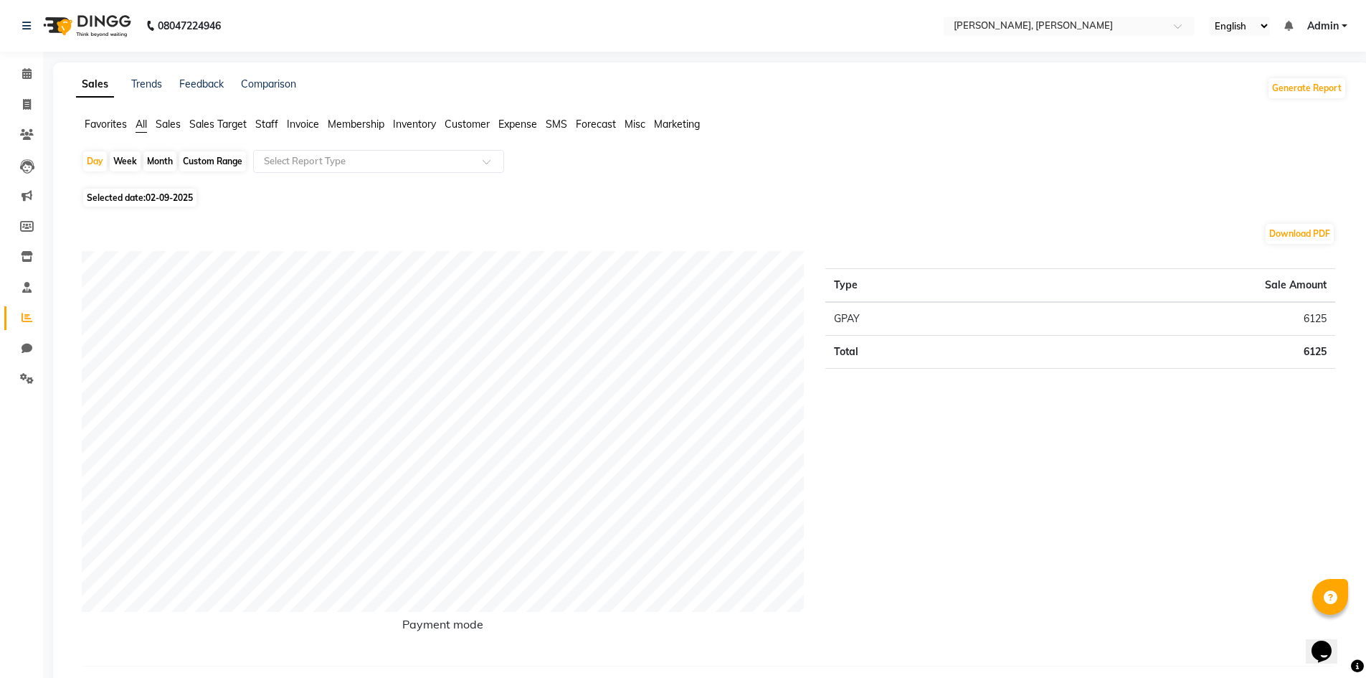
click at [152, 159] on div "Month" at bounding box center [159, 161] width 33 height 20
select select "9"
select select "2025"
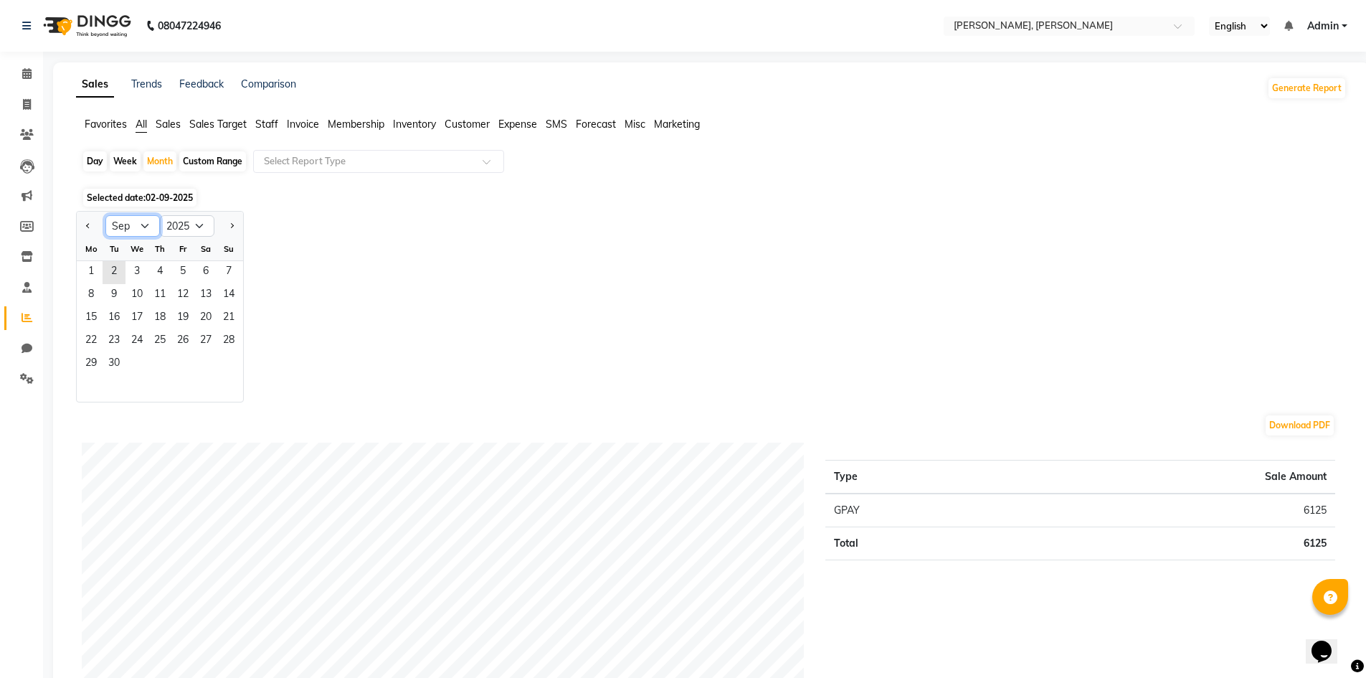
click at [145, 223] on select "Jan Feb Mar Apr May Jun [DATE] Aug Sep Oct Nov Dec" at bounding box center [132, 226] width 55 height 22
select select "8"
click at [105, 215] on select "Jan Feb Mar Apr May Jun [DATE] Aug Sep Oct Nov Dec" at bounding box center [132, 226] width 55 height 22
click at [179, 275] on span "1" at bounding box center [182, 272] width 23 height 23
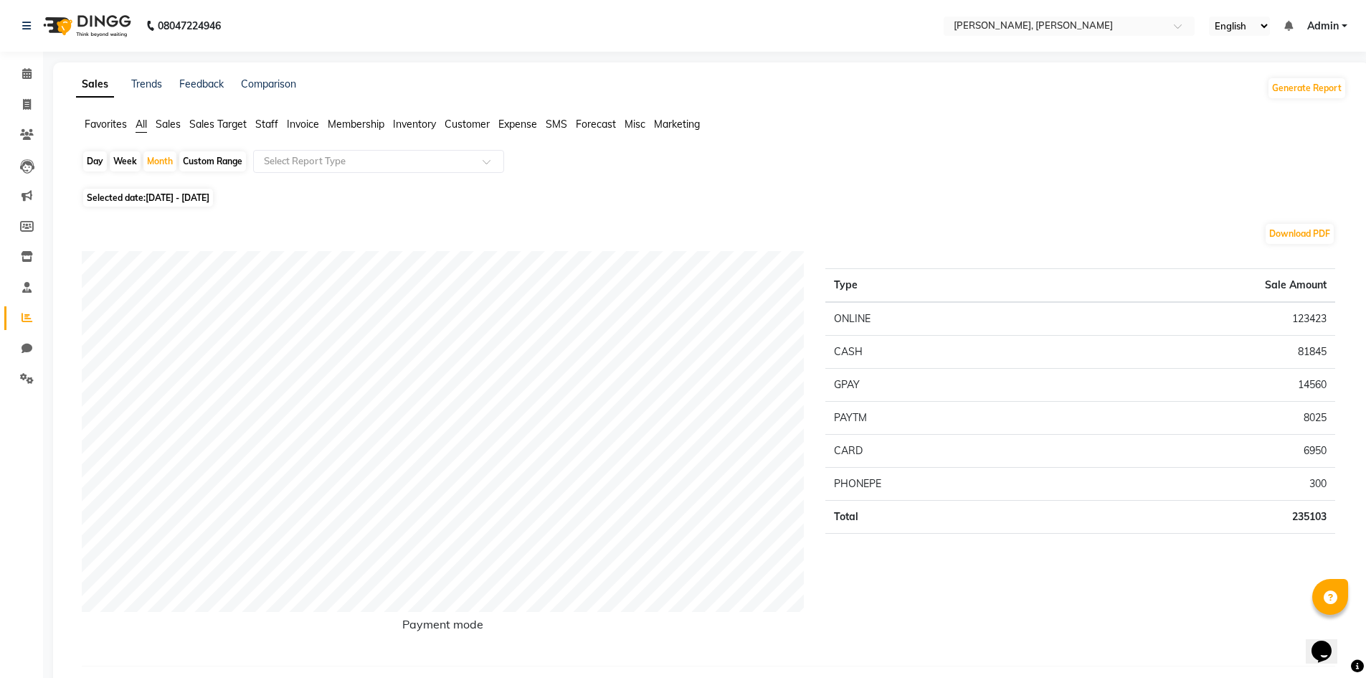
click at [98, 163] on div "Day" at bounding box center [95, 161] width 24 height 20
select select "8"
select select "2025"
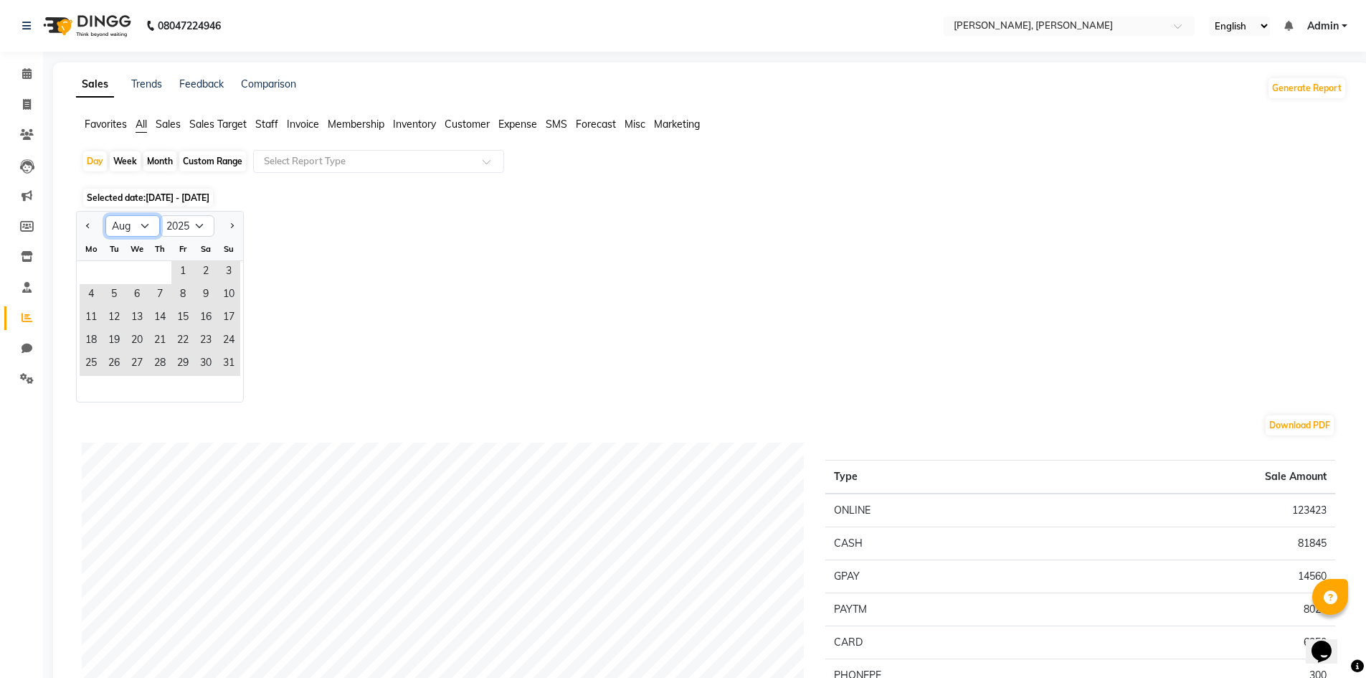
click at [146, 230] on select "Jan Feb Mar Apr May Jun [DATE] Aug Sep Oct Nov Dec" at bounding box center [132, 226] width 55 height 22
select select "9"
click at [105, 215] on select "Jan Feb Mar Apr May Jun [DATE] Aug Sep Oct Nov Dec" at bounding box center [132, 226] width 55 height 22
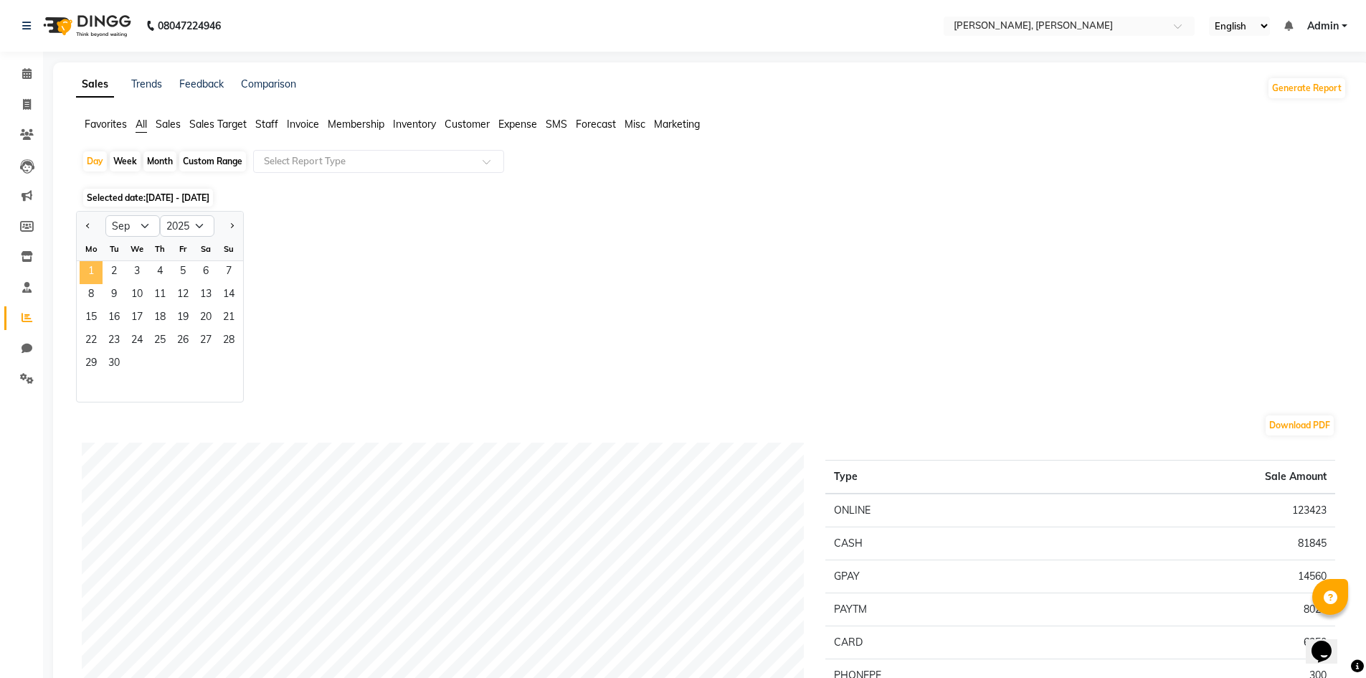
click at [95, 272] on span "1" at bounding box center [91, 272] width 23 height 23
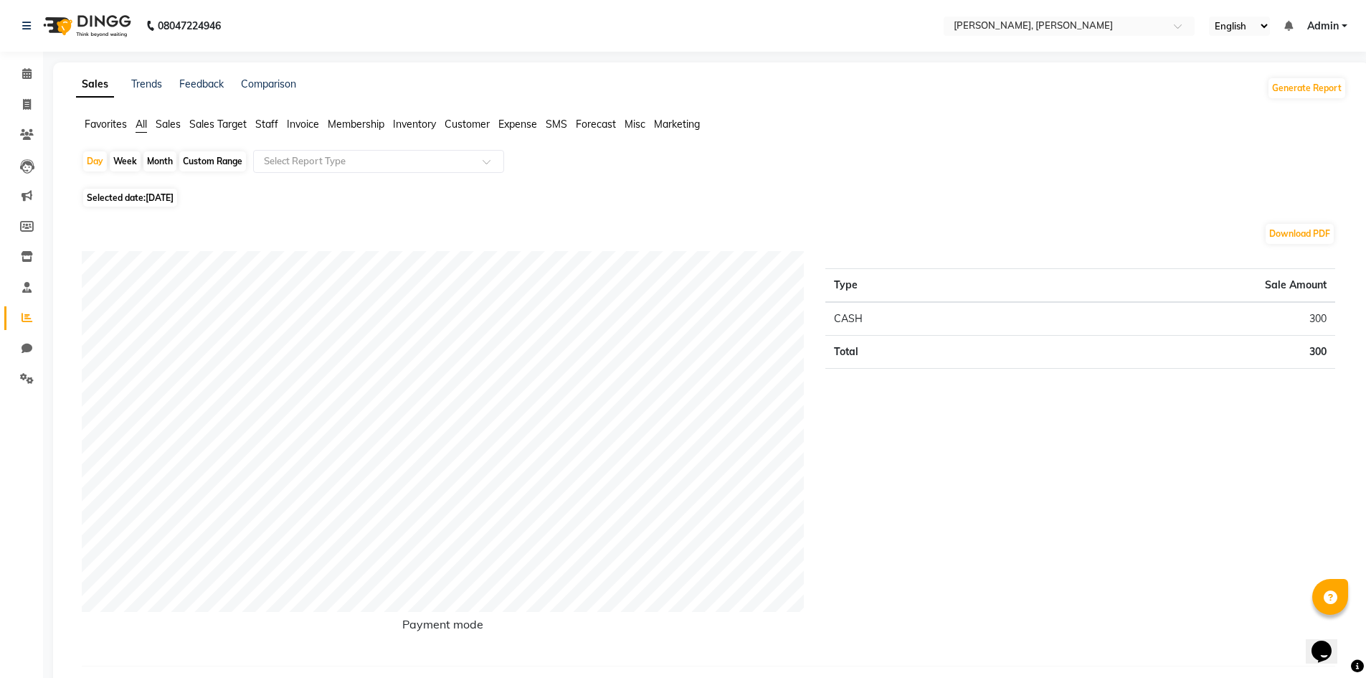
click at [123, 161] on div "Week" at bounding box center [125, 161] width 31 height 20
select select "9"
select select "2025"
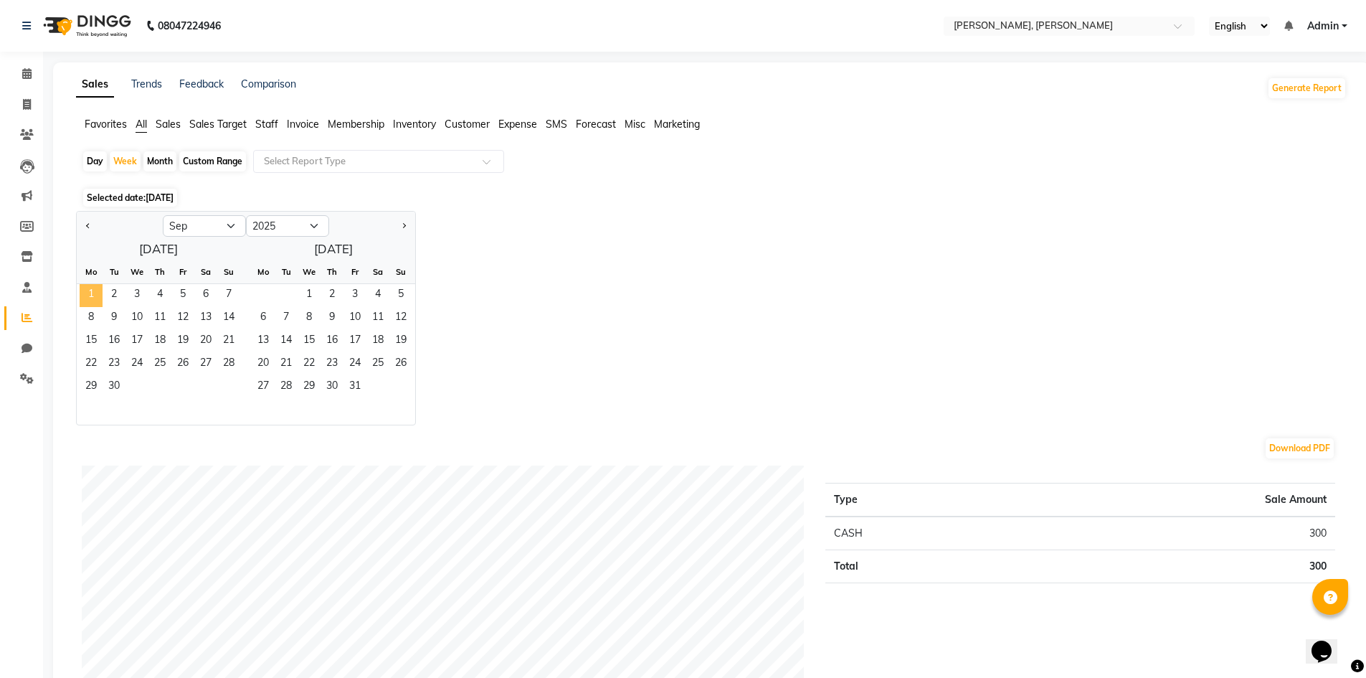
click at [93, 290] on span "1" at bounding box center [91, 295] width 23 height 23
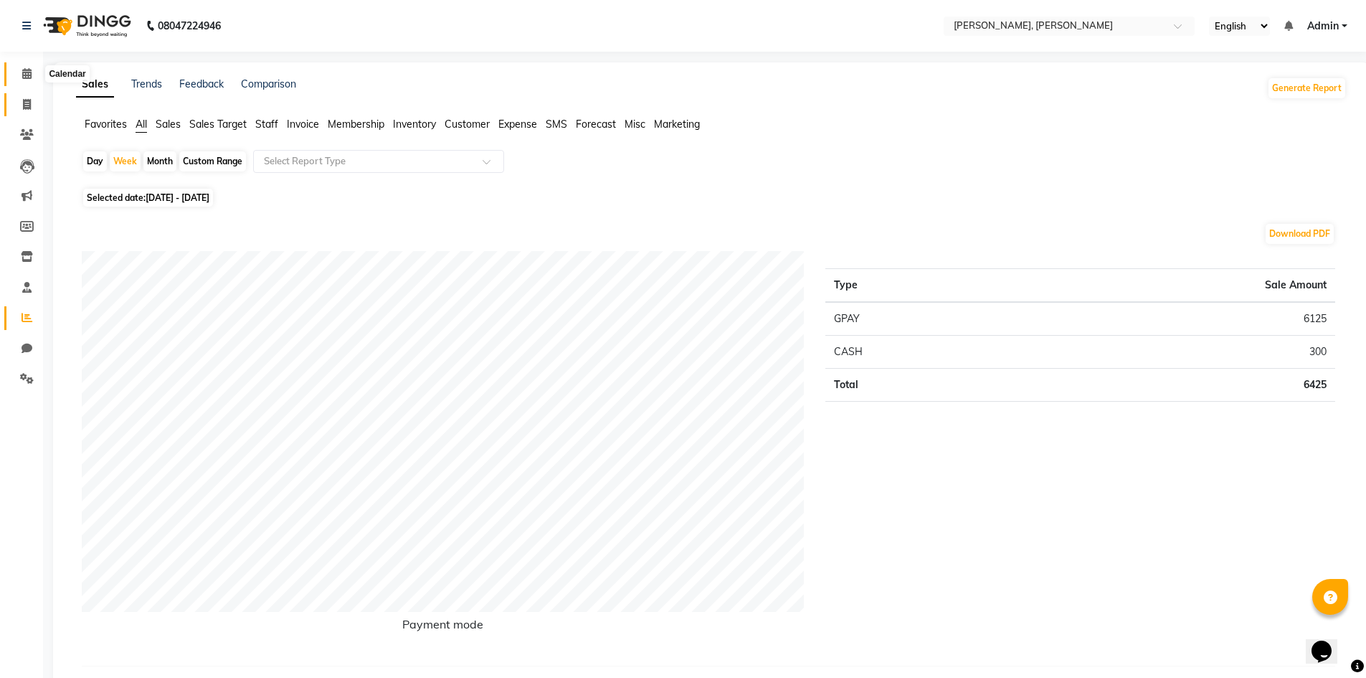
drag, startPoint x: 27, startPoint y: 82, endPoint x: 27, endPoint y: 93, distance: 11.5
click at [27, 82] on span at bounding box center [26, 74] width 25 height 16
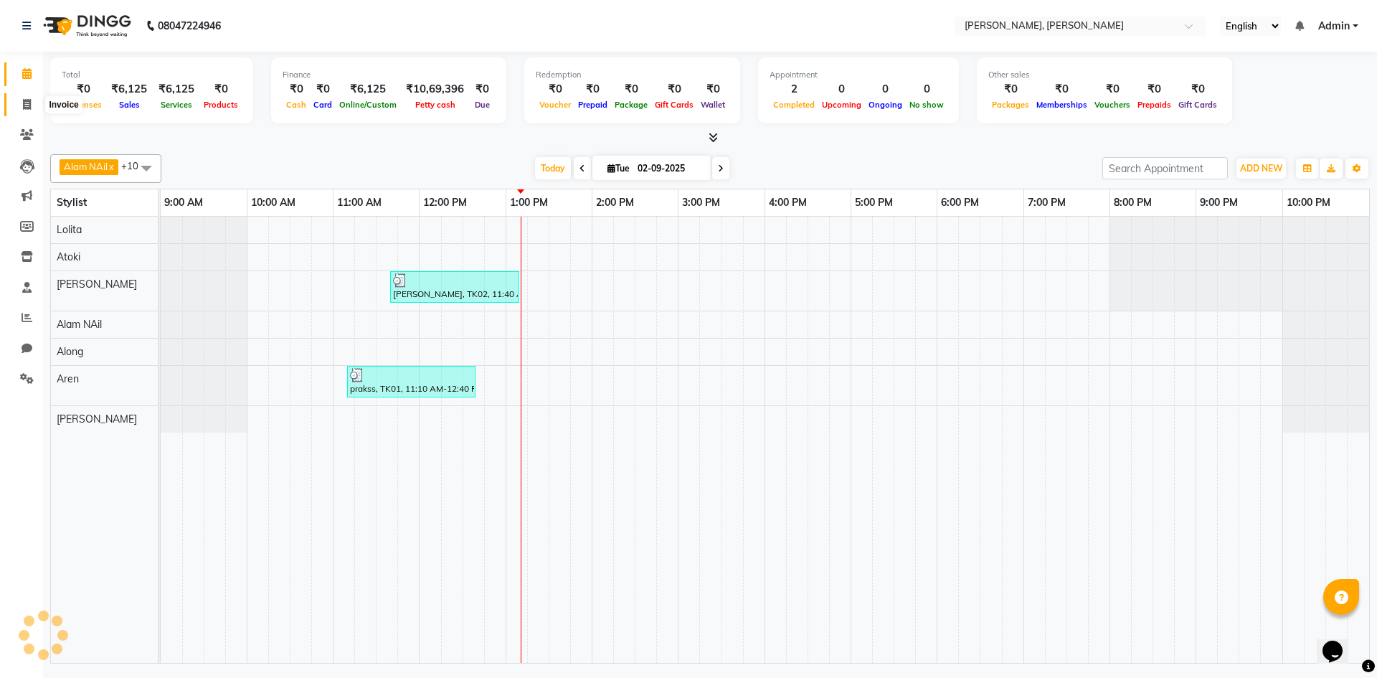
click at [29, 101] on icon at bounding box center [27, 104] width 8 height 11
select select "service"
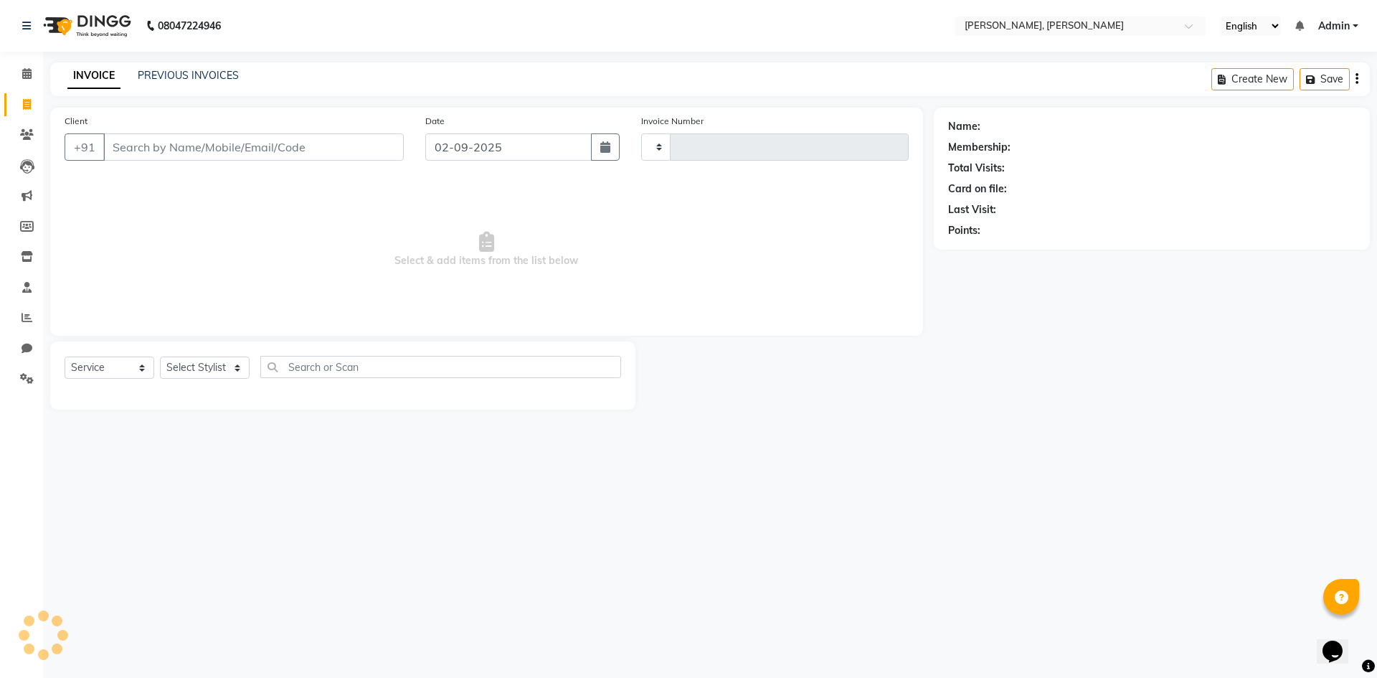
type input "0609"
select select "5264"
